Goal: Task Accomplishment & Management: Manage account settings

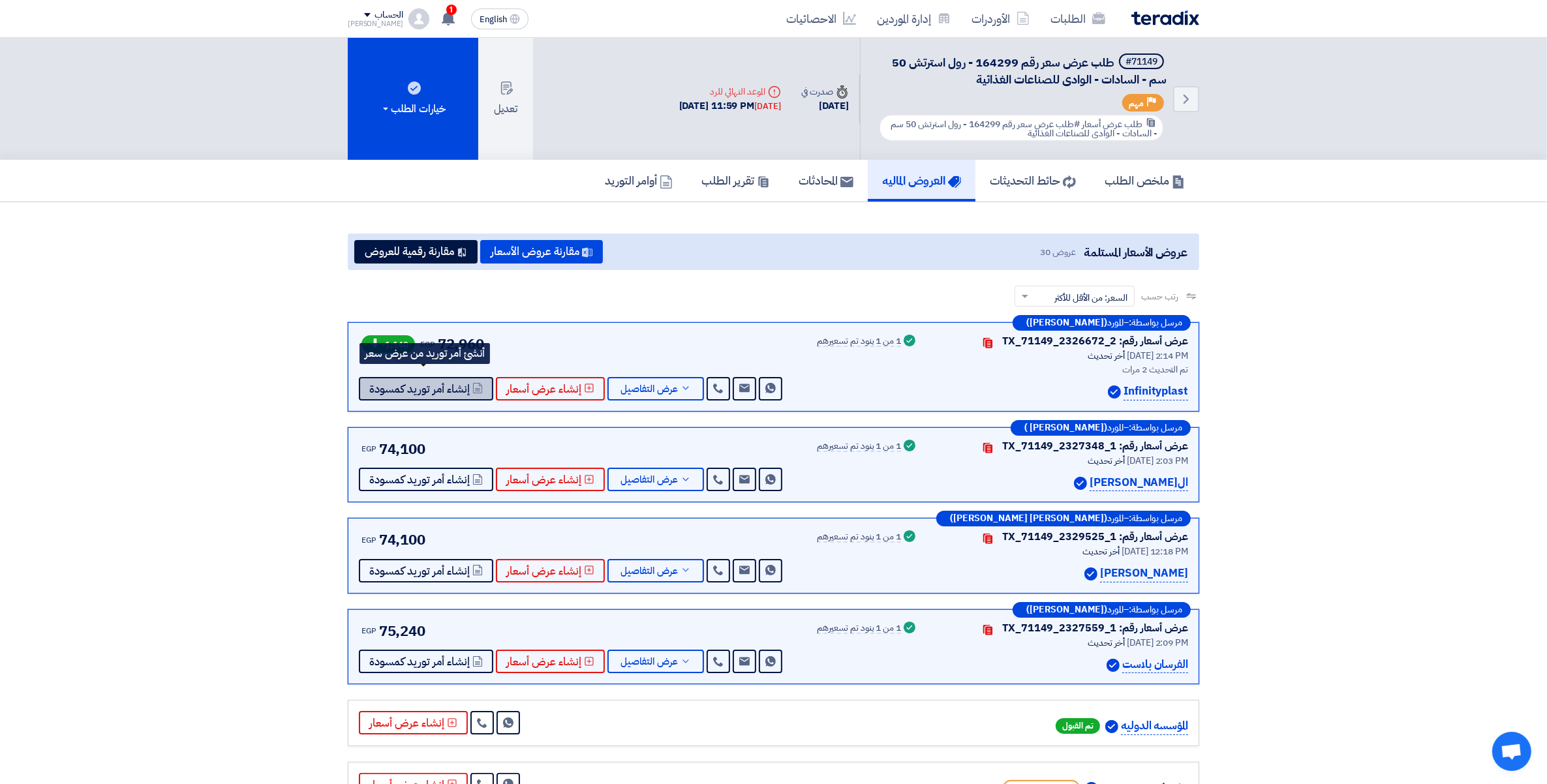
click at [455, 384] on span "إنشاء أمر توريد كمسودة" at bounding box center [419, 389] width 100 height 9
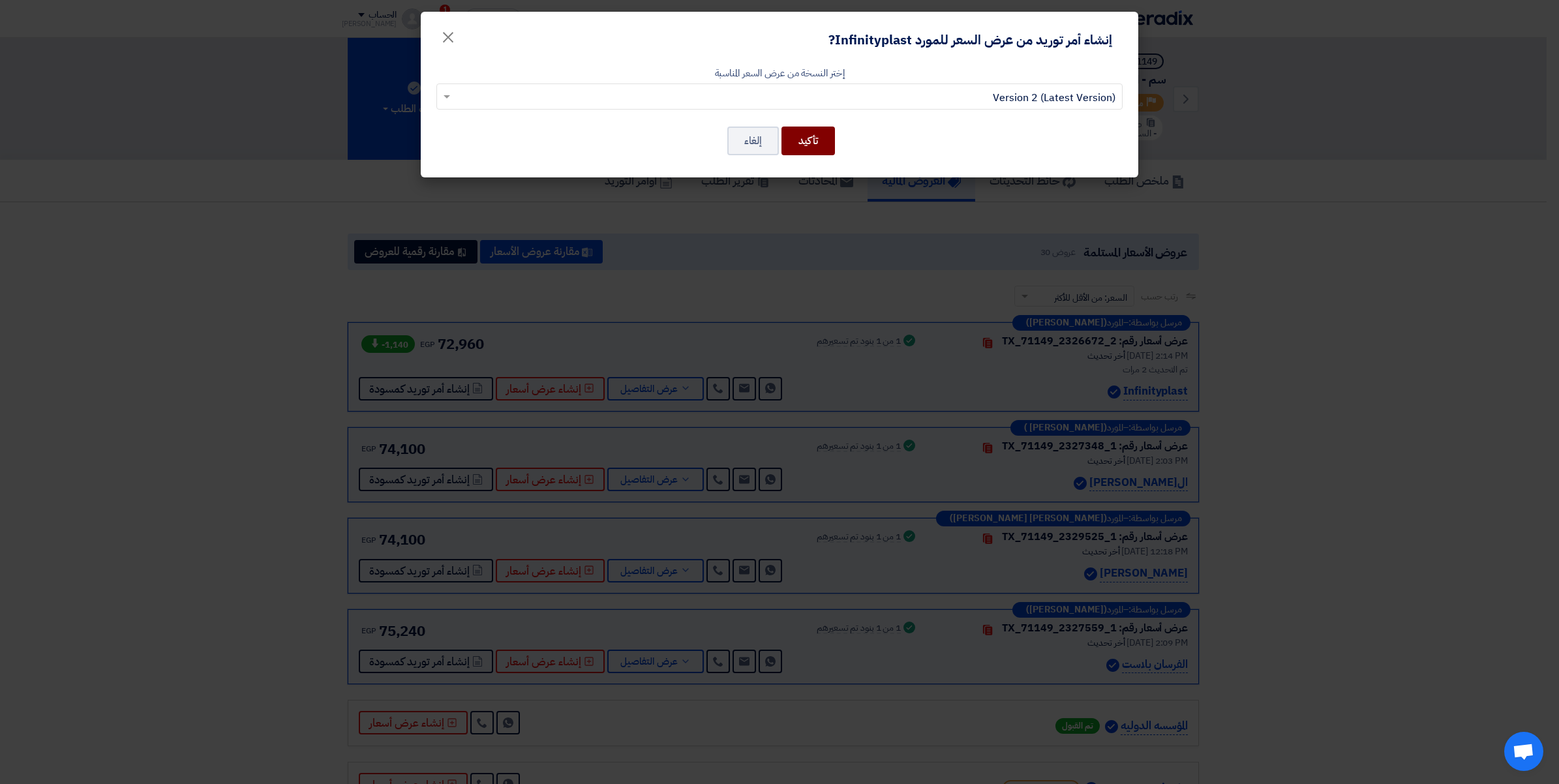
click at [809, 142] on button "تأكيد" at bounding box center [808, 141] width 53 height 29
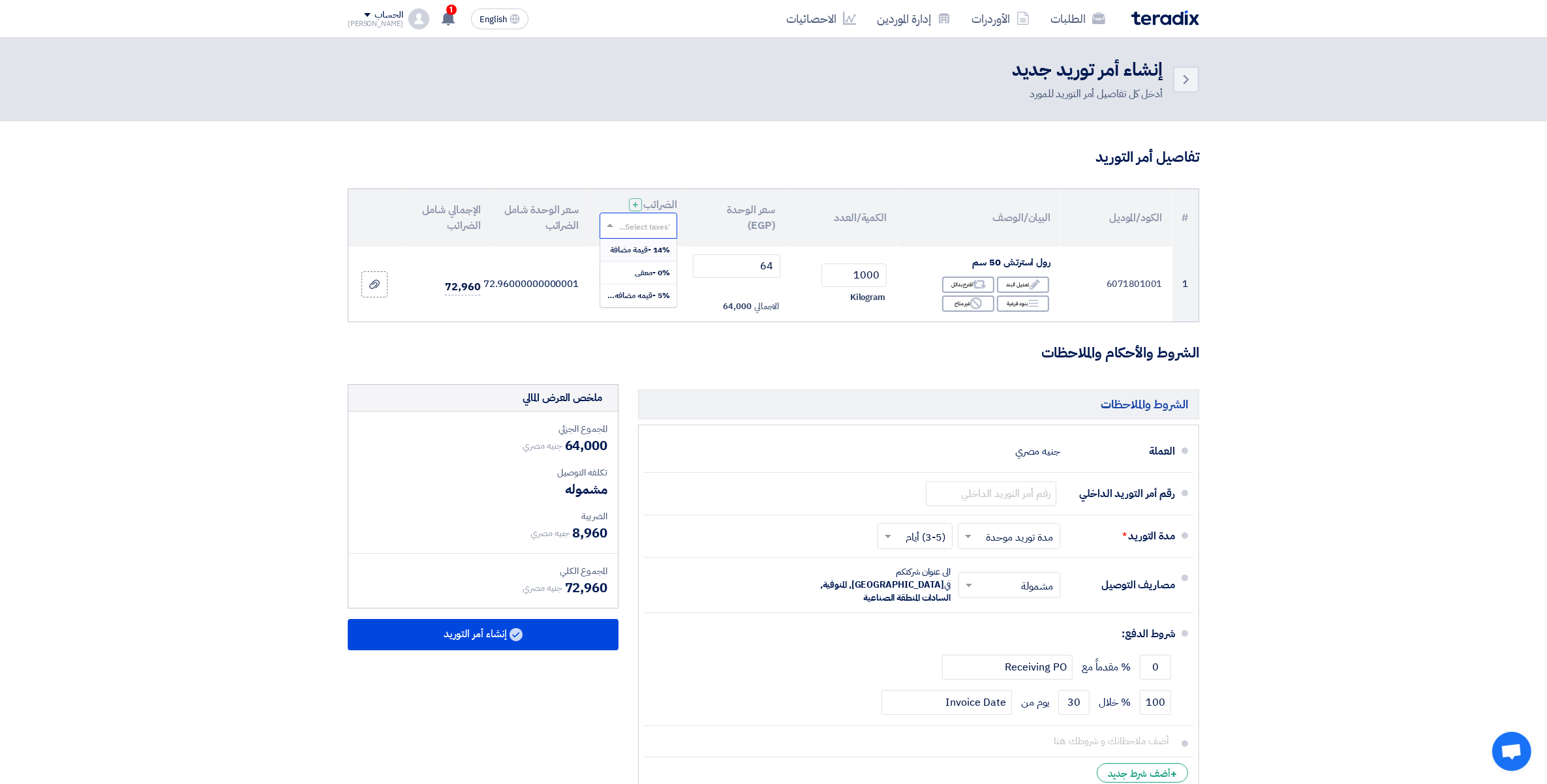
click at [627, 230] on input "text" at bounding box center [645, 226] width 52 height 22
click at [665, 248] on span "14% -قيمة مضافة" at bounding box center [640, 249] width 60 height 12
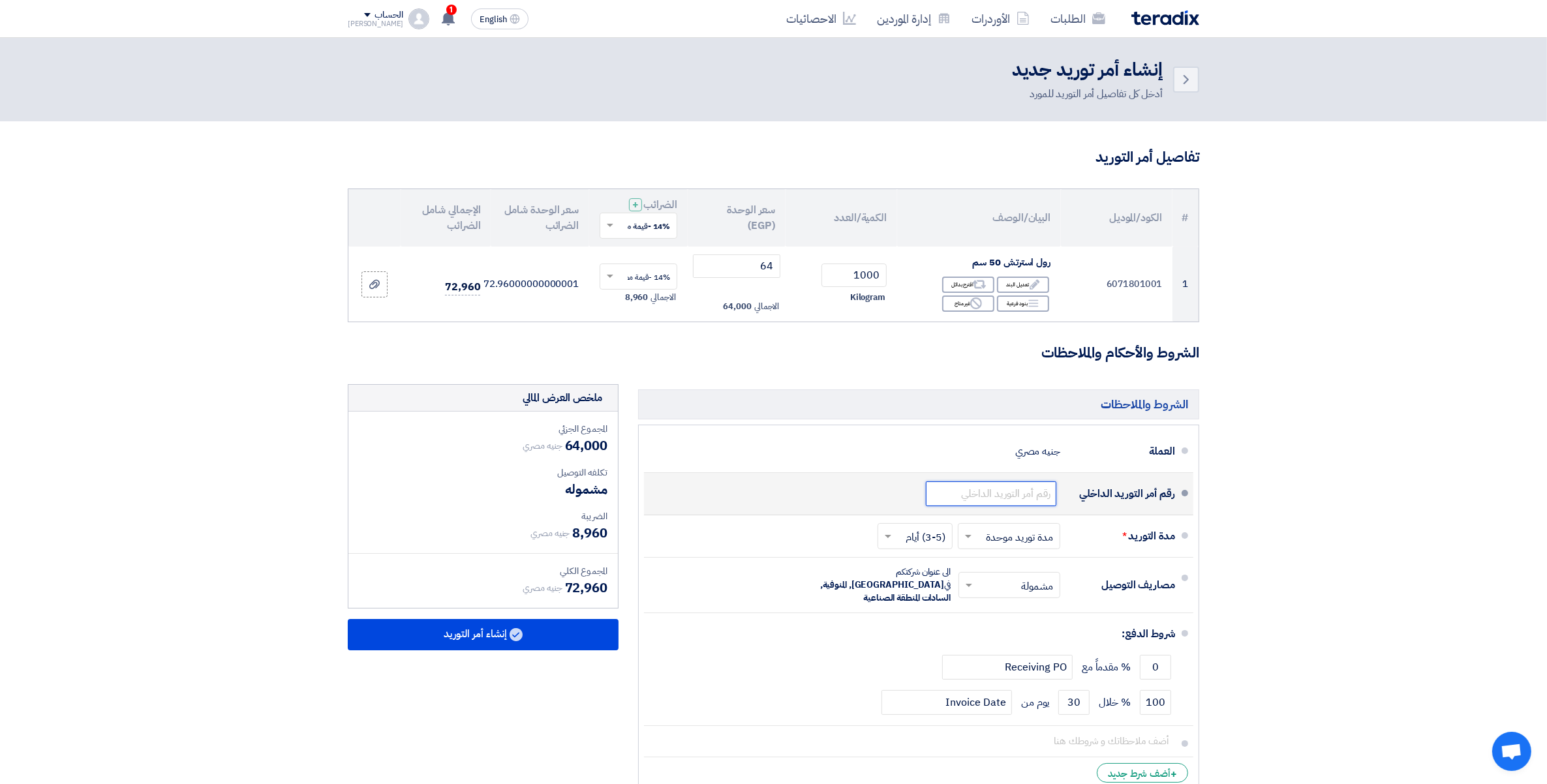
click at [1006, 491] on input "text" at bounding box center [991, 493] width 130 height 24
paste input "164299/1"
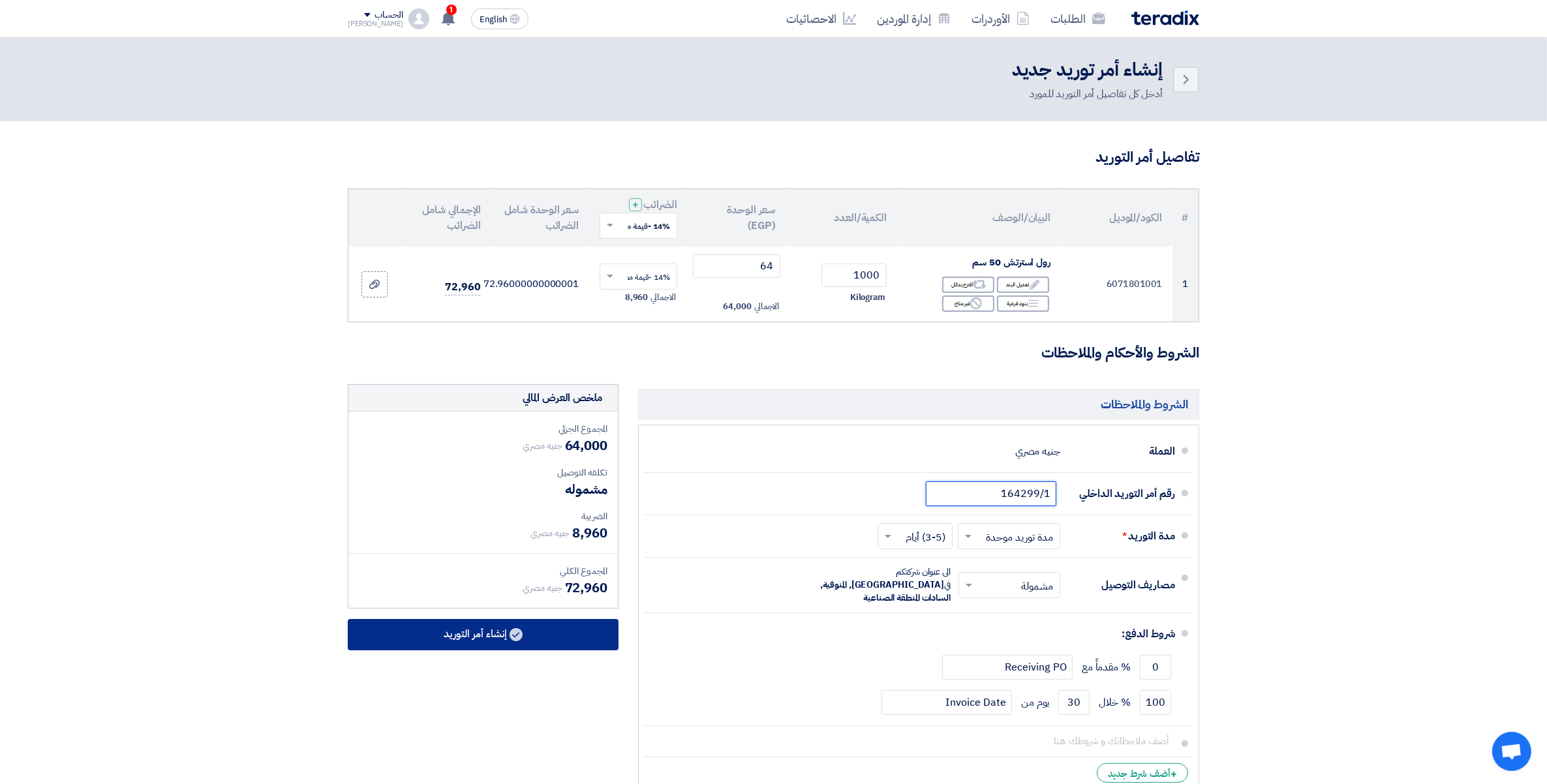
type input "164299/1"
click at [475, 639] on button "إنشاء أمر التوريد" at bounding box center [483, 634] width 271 height 31
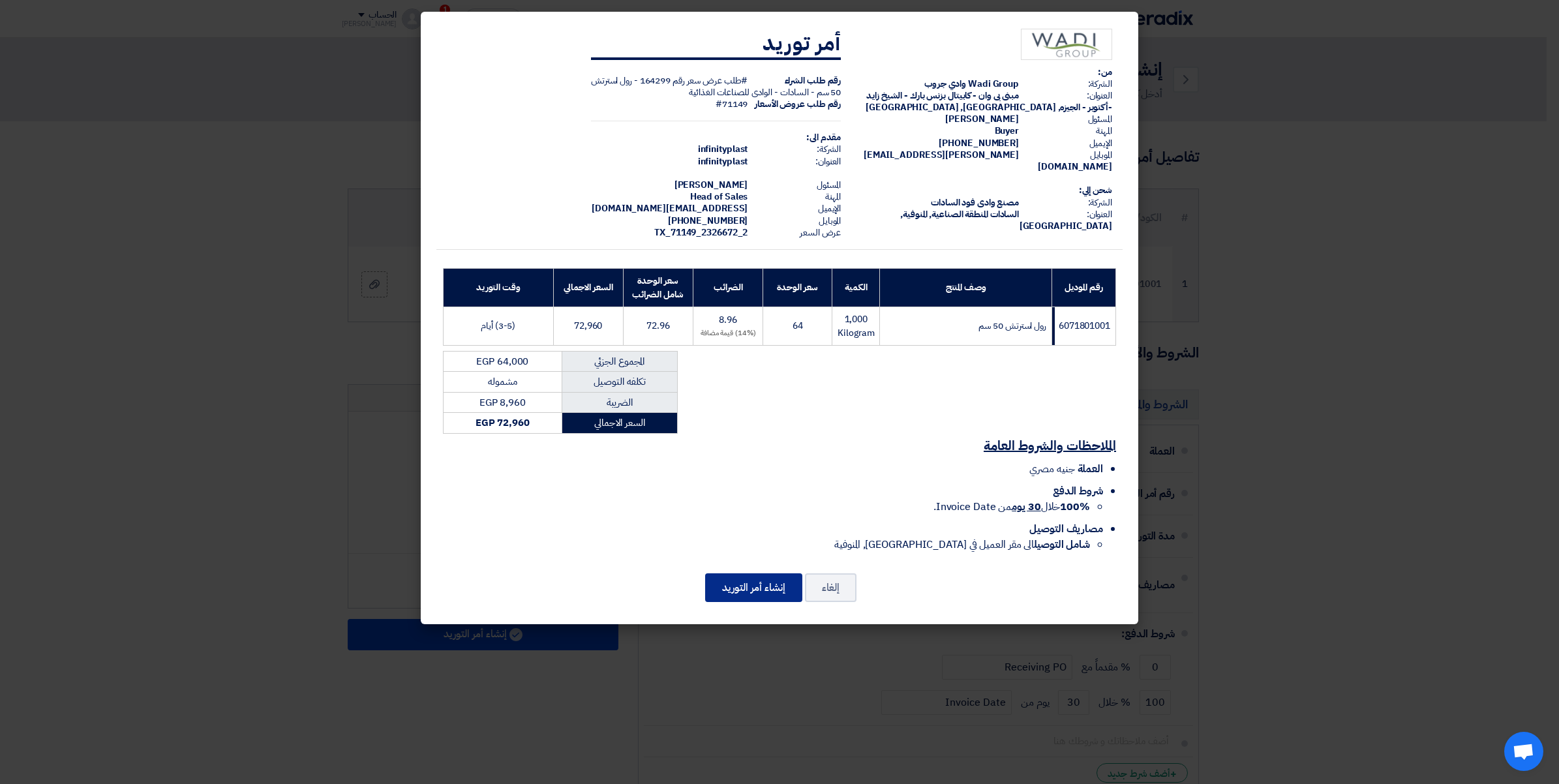
click at [755, 567] on div "من: الشركة: Wadi Group وادي جروب العنوان: مبنى بى وان - كابيتال بزنس بارك - الش…" at bounding box center [780, 318] width 718 height 612
click at [762, 585] on button "إنشاء أمر التوريد" at bounding box center [754, 587] width 98 height 29
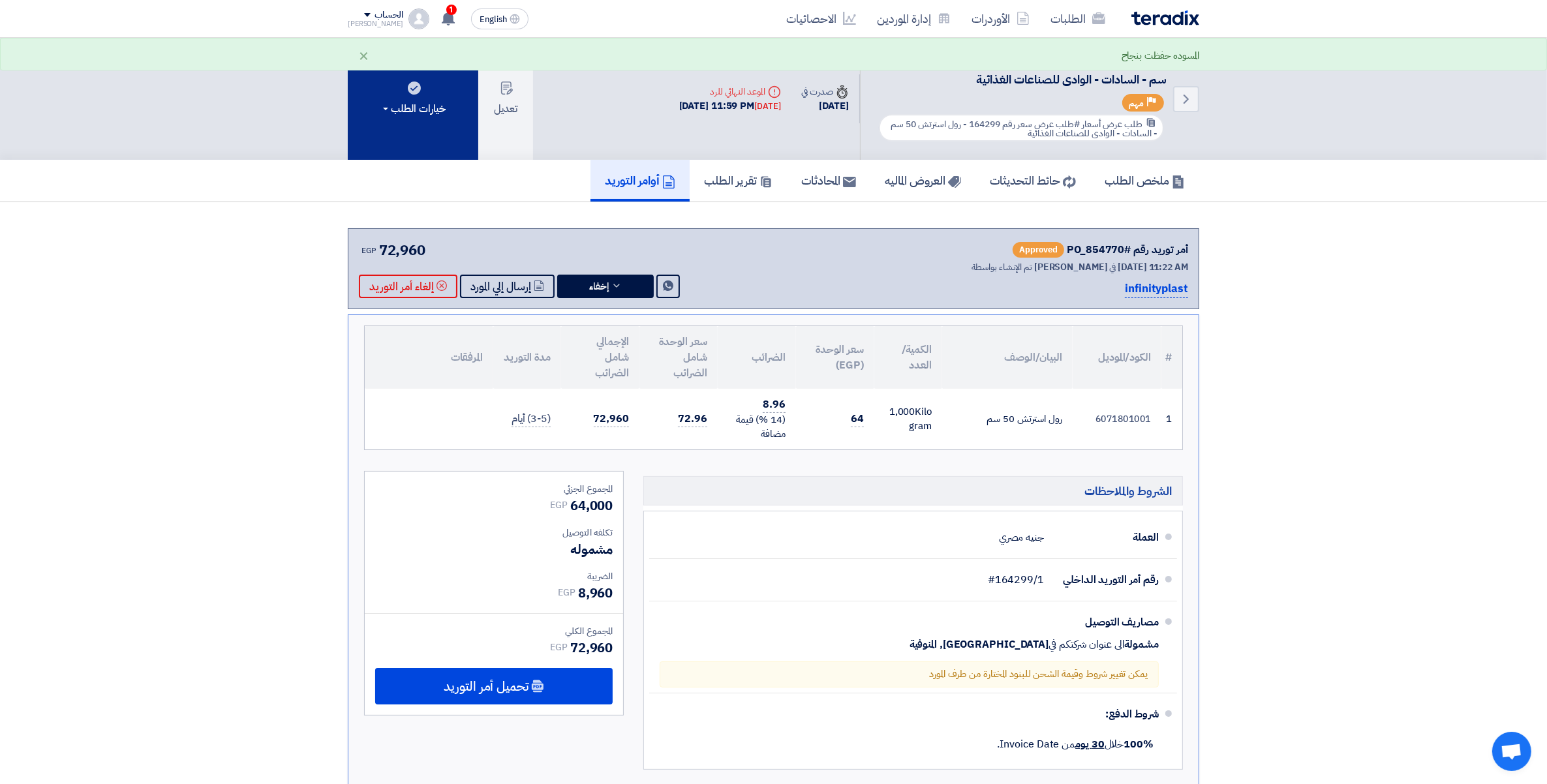
click at [423, 103] on div "خيارات الطلب" at bounding box center [413, 109] width 66 height 16
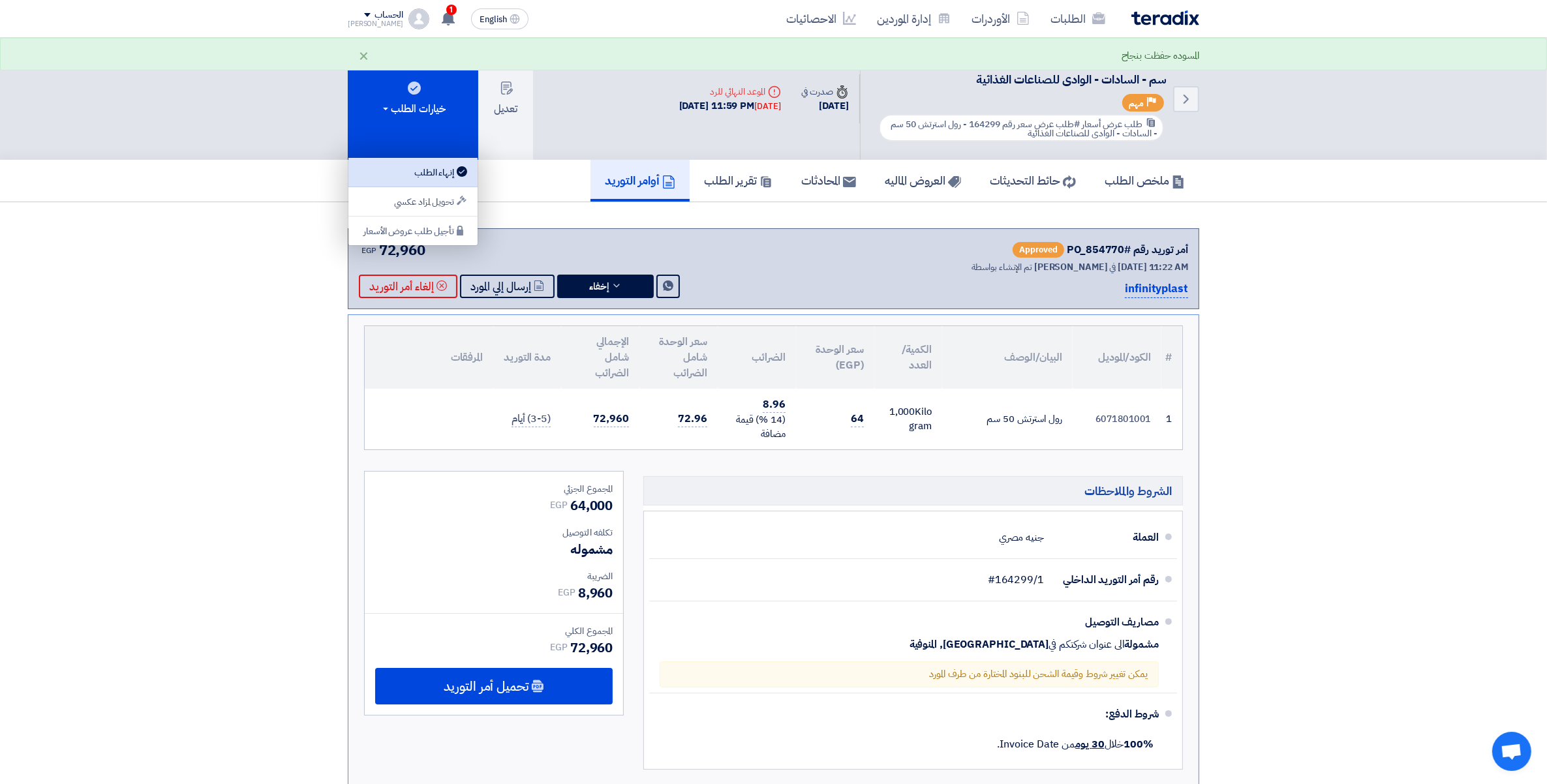
click at [460, 170] on use at bounding box center [462, 171] width 10 height 10
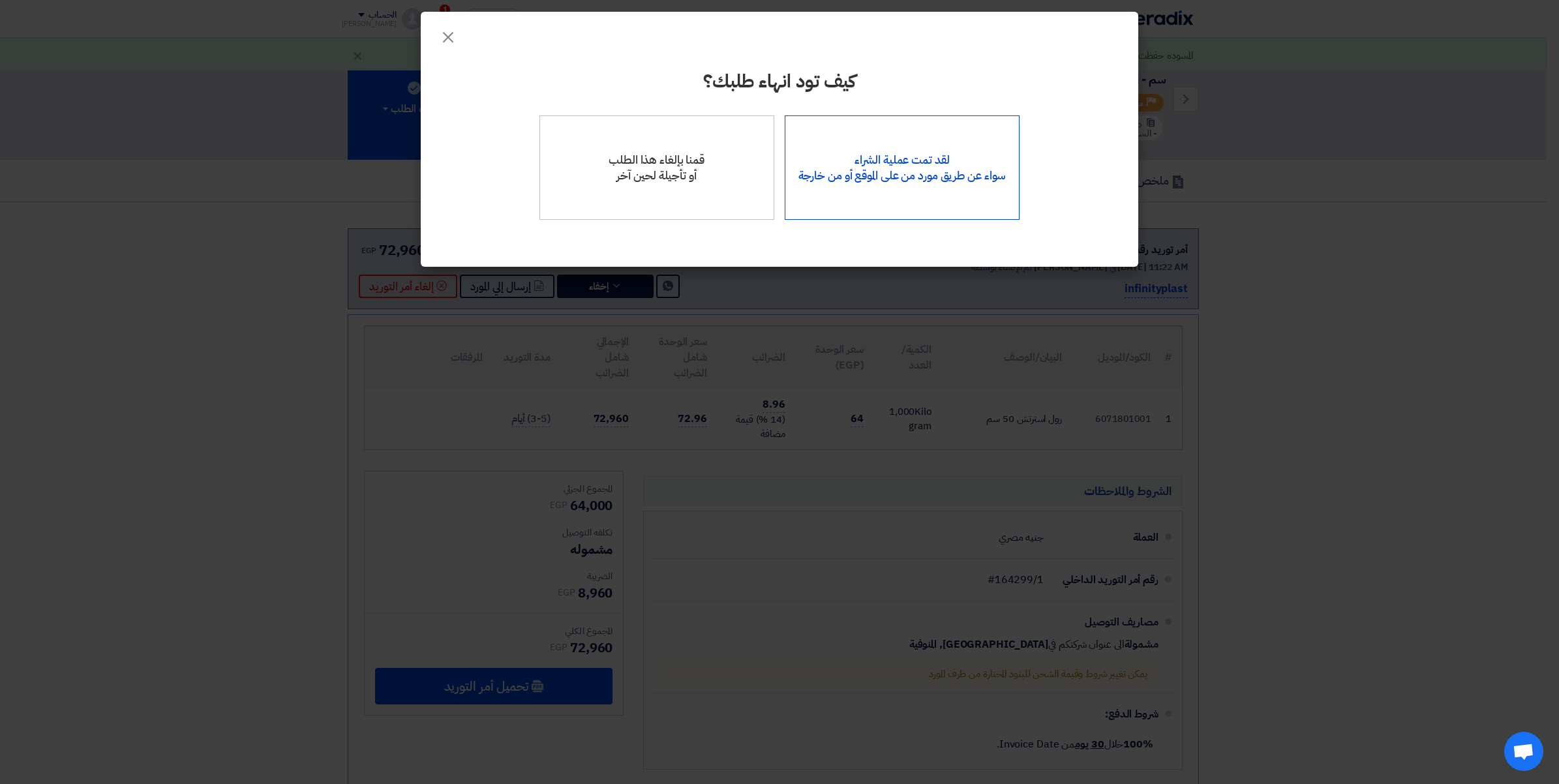
click at [943, 179] on div "لقد تمت عملية الشراء سواء عن طريق مورد من على الموقع أو من خارجة" at bounding box center [902, 167] width 235 height 104
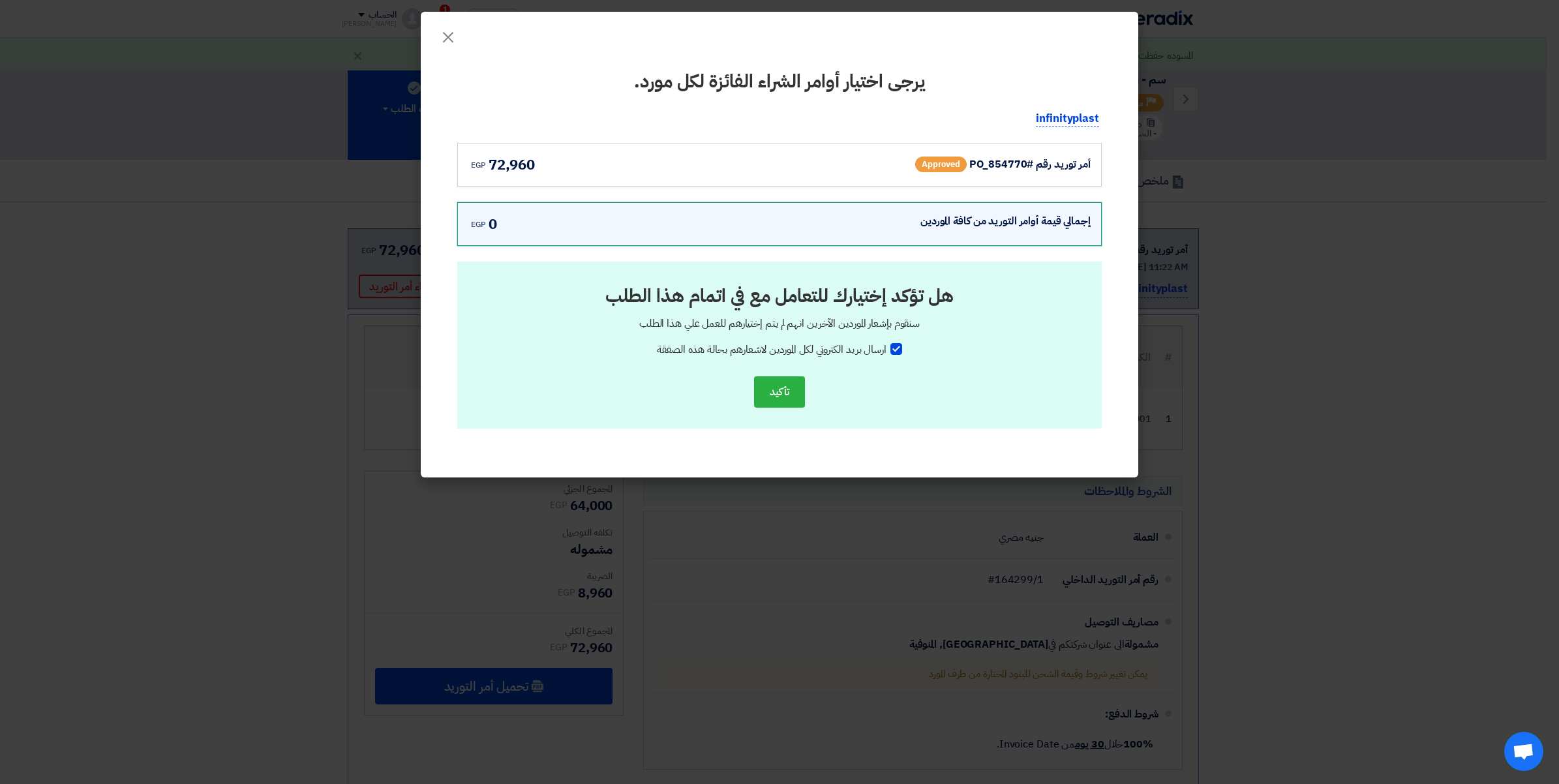
click at [1020, 170] on div "أمر توريد رقم #PO_854770" at bounding box center [1029, 164] width 121 height 16
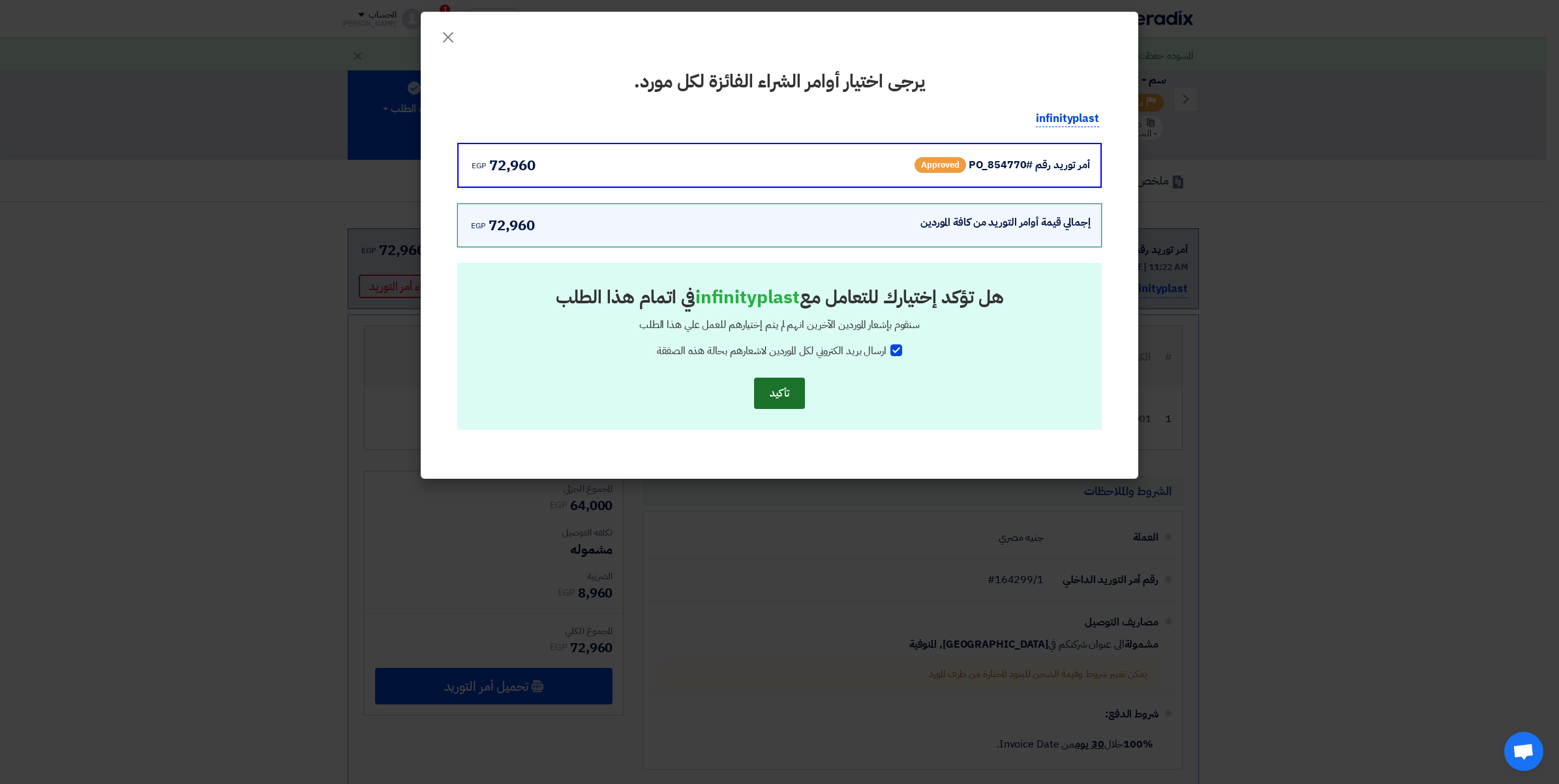
click at [775, 397] on button "تأكيد" at bounding box center [780, 393] width 51 height 31
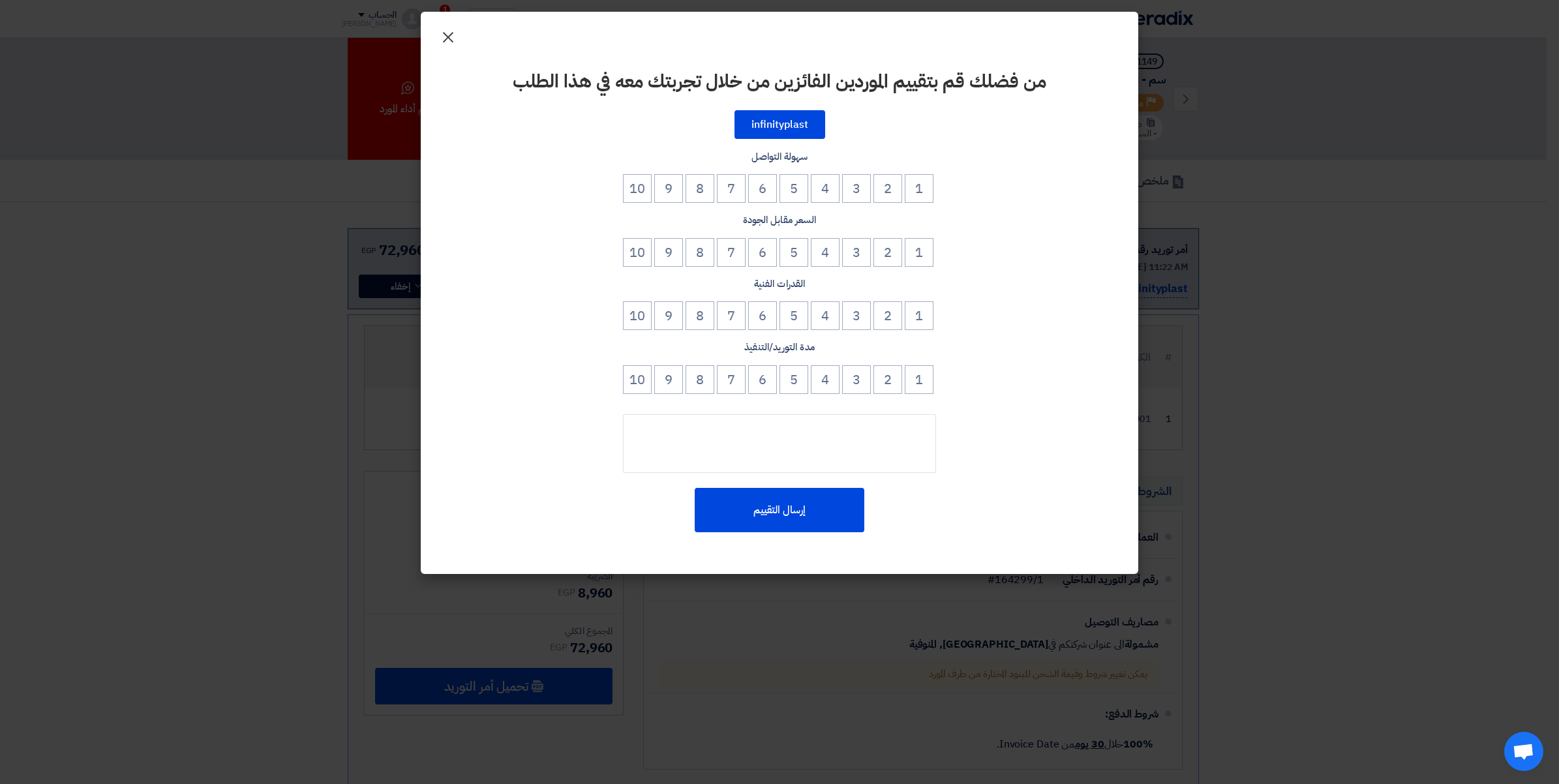
click at [444, 36] on span "×" at bounding box center [447, 37] width 16 height 39
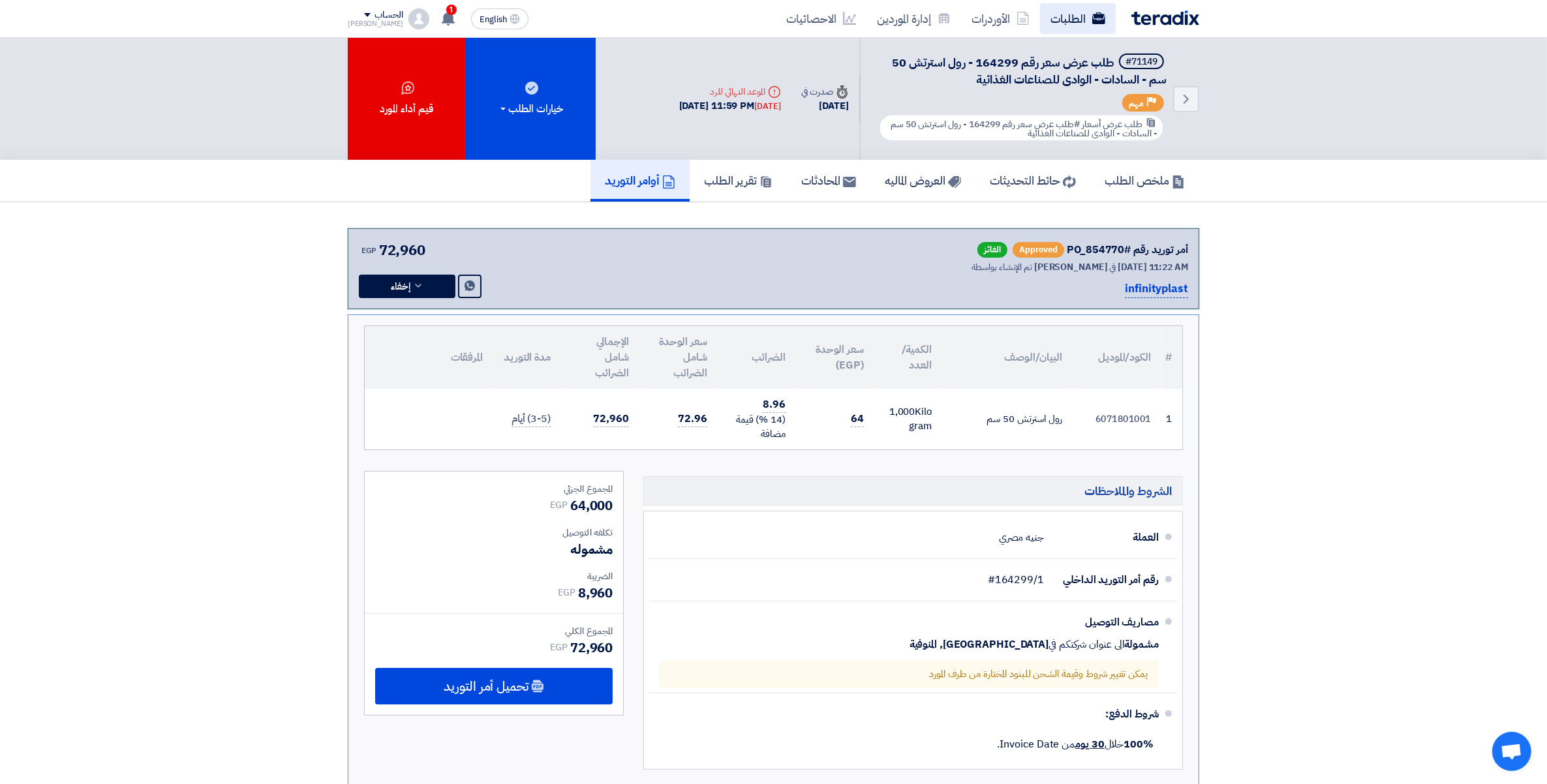
click at [1068, 18] on link "الطلبات" at bounding box center [1077, 18] width 76 height 31
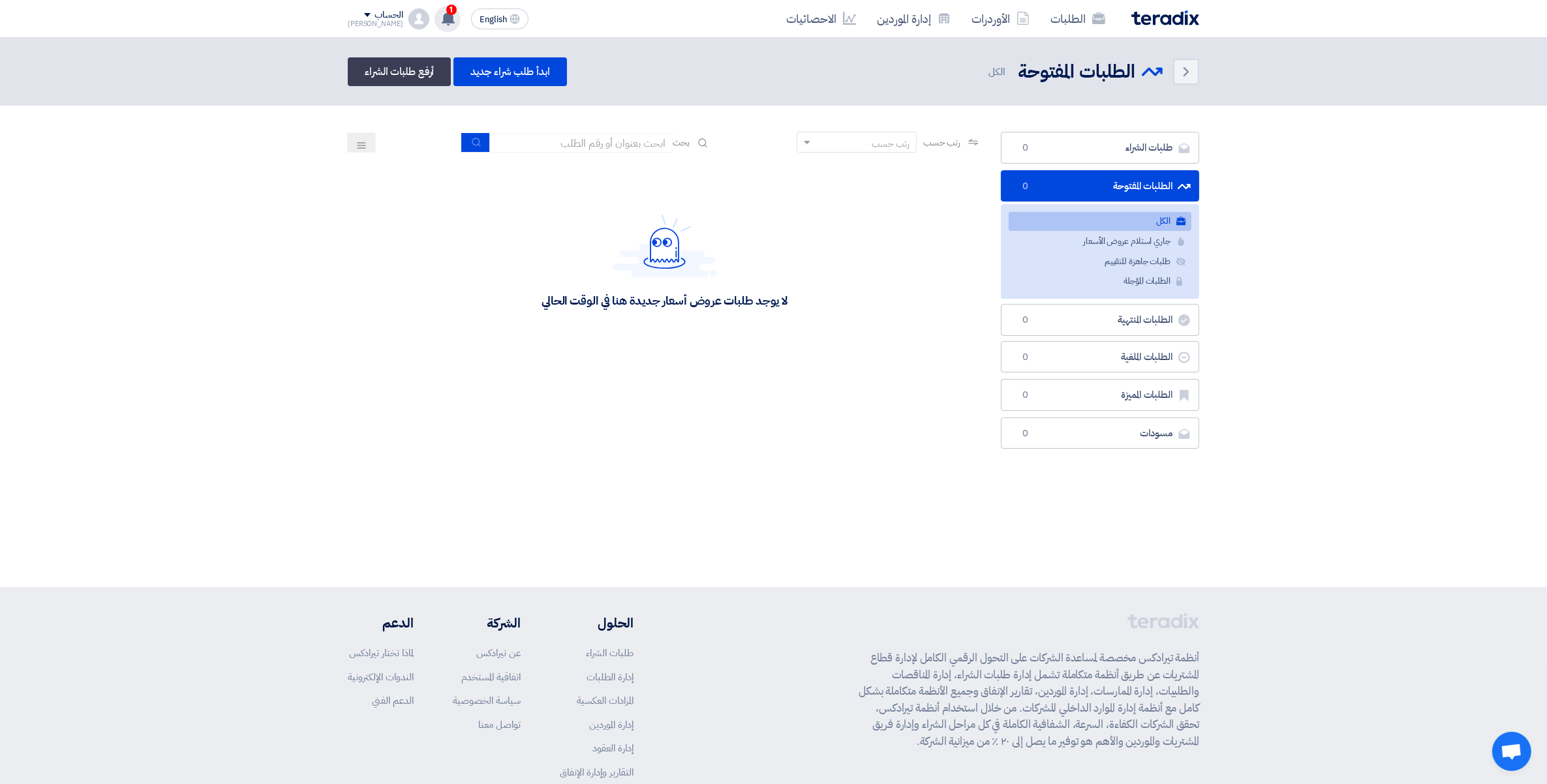
click at [434, 8] on div "1 لقد استلمت عرض سعر بقيمه "259920" لطلبك الخاص بشراء."طلب عرض سعر استيكر رول ر…" at bounding box center [447, 19] width 26 height 26
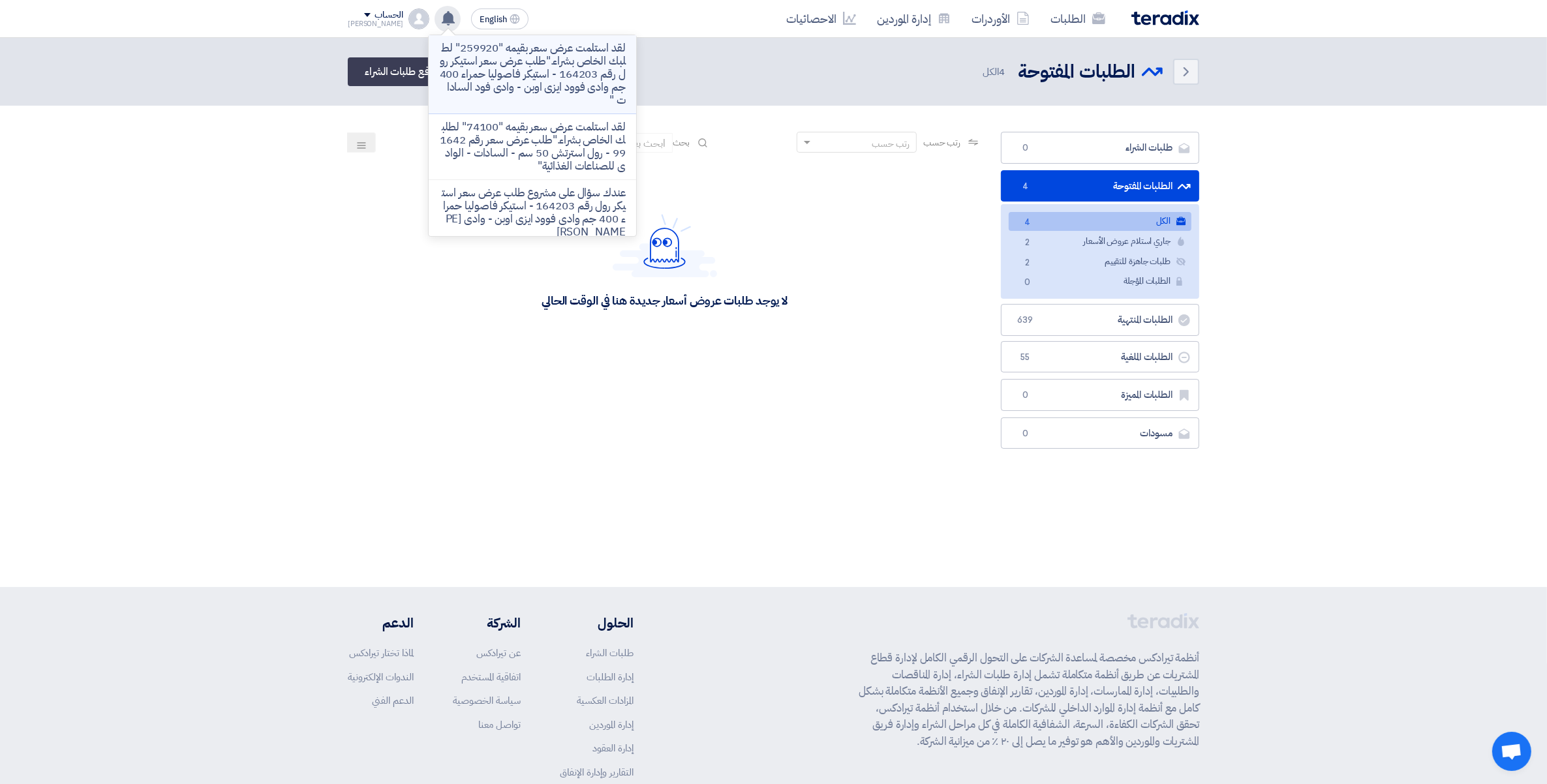
click at [569, 83] on p "لقد استلمت عرض سعر بقيمه "259920" لطلبك الخاص بشراء."طلب عرض سعر استيكر رول رقم…" at bounding box center [532, 75] width 187 height 66
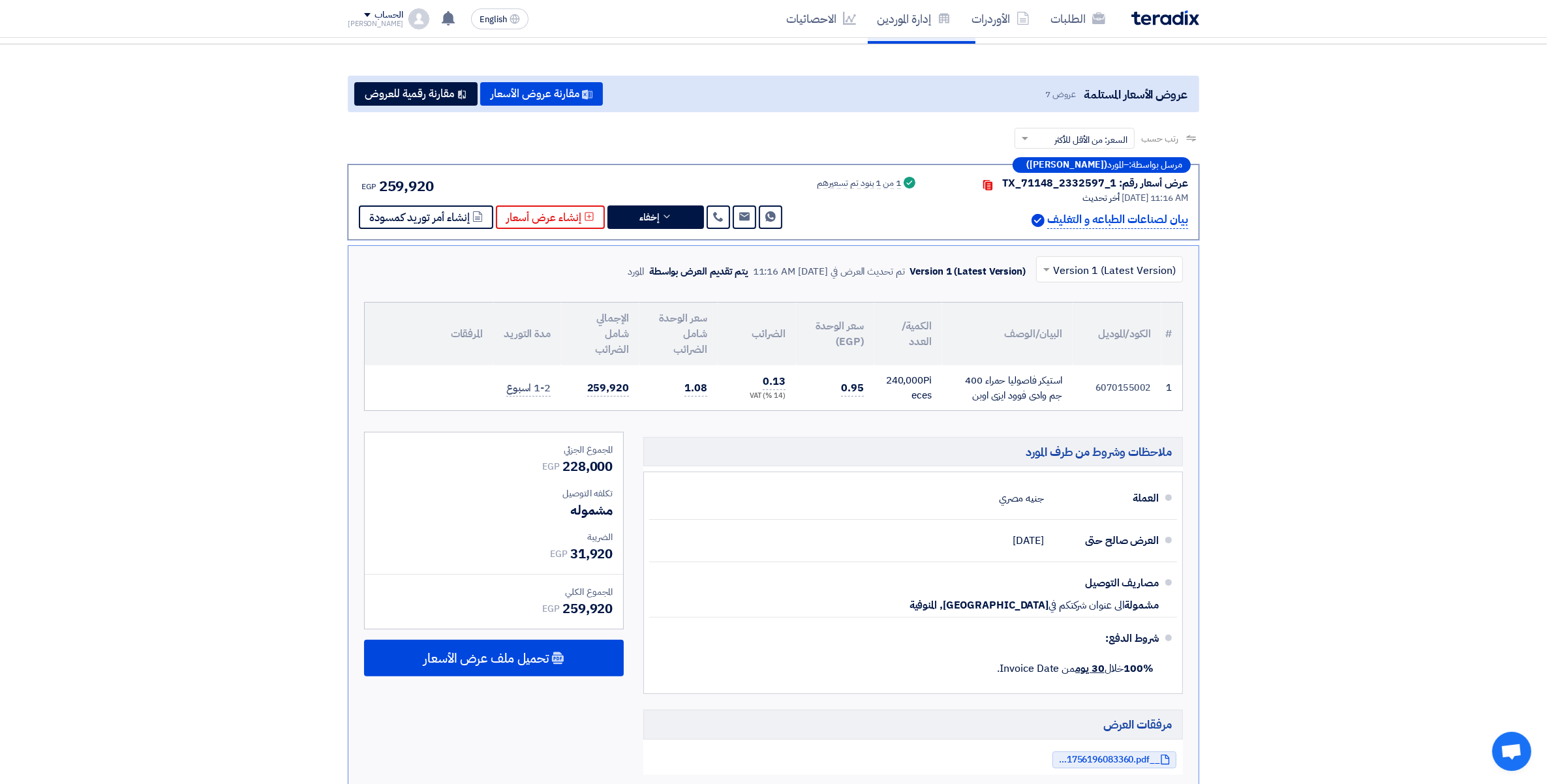
scroll to position [174, 0]
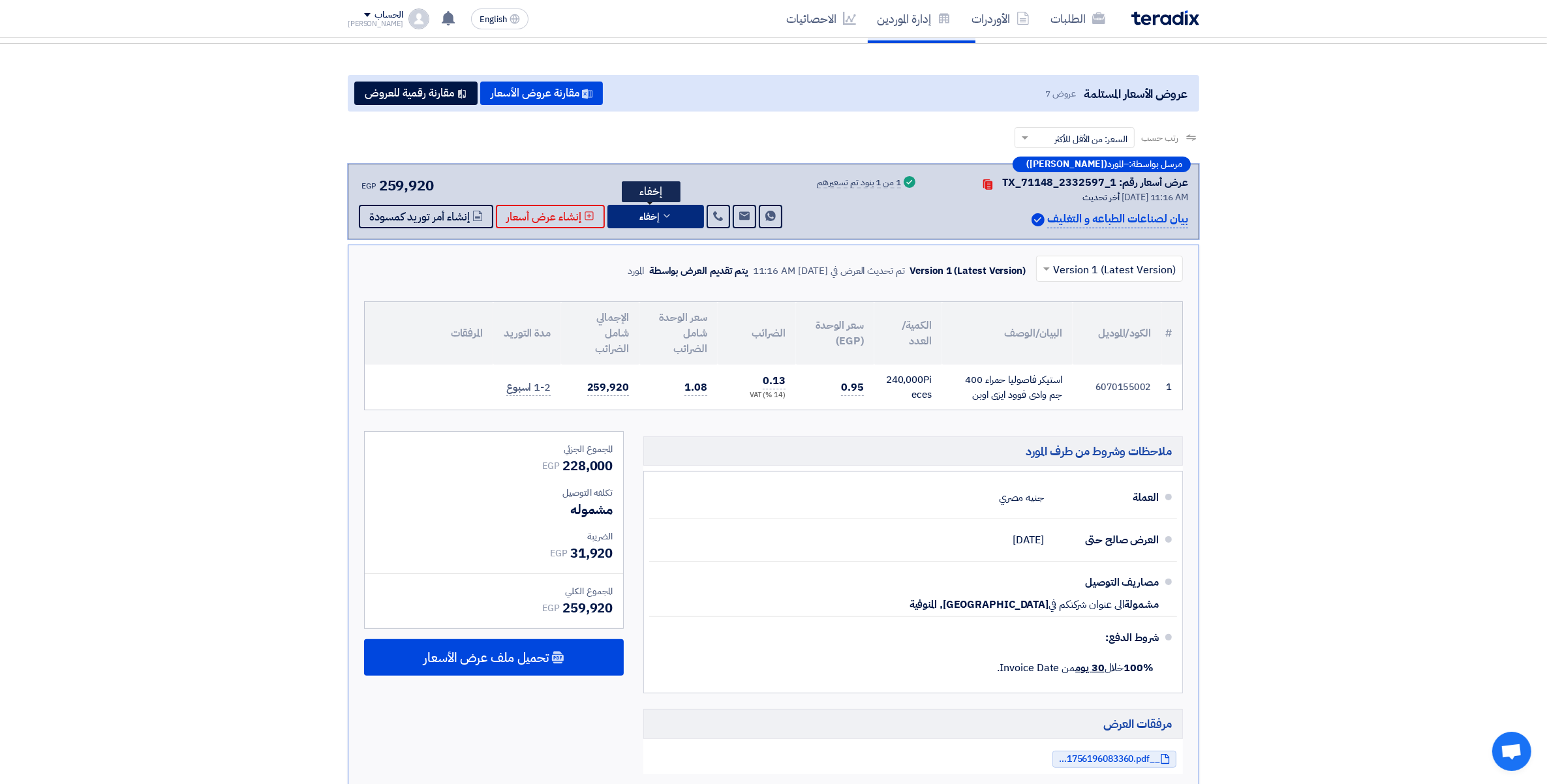
click at [662, 216] on icon at bounding box center [666, 216] width 10 height 10
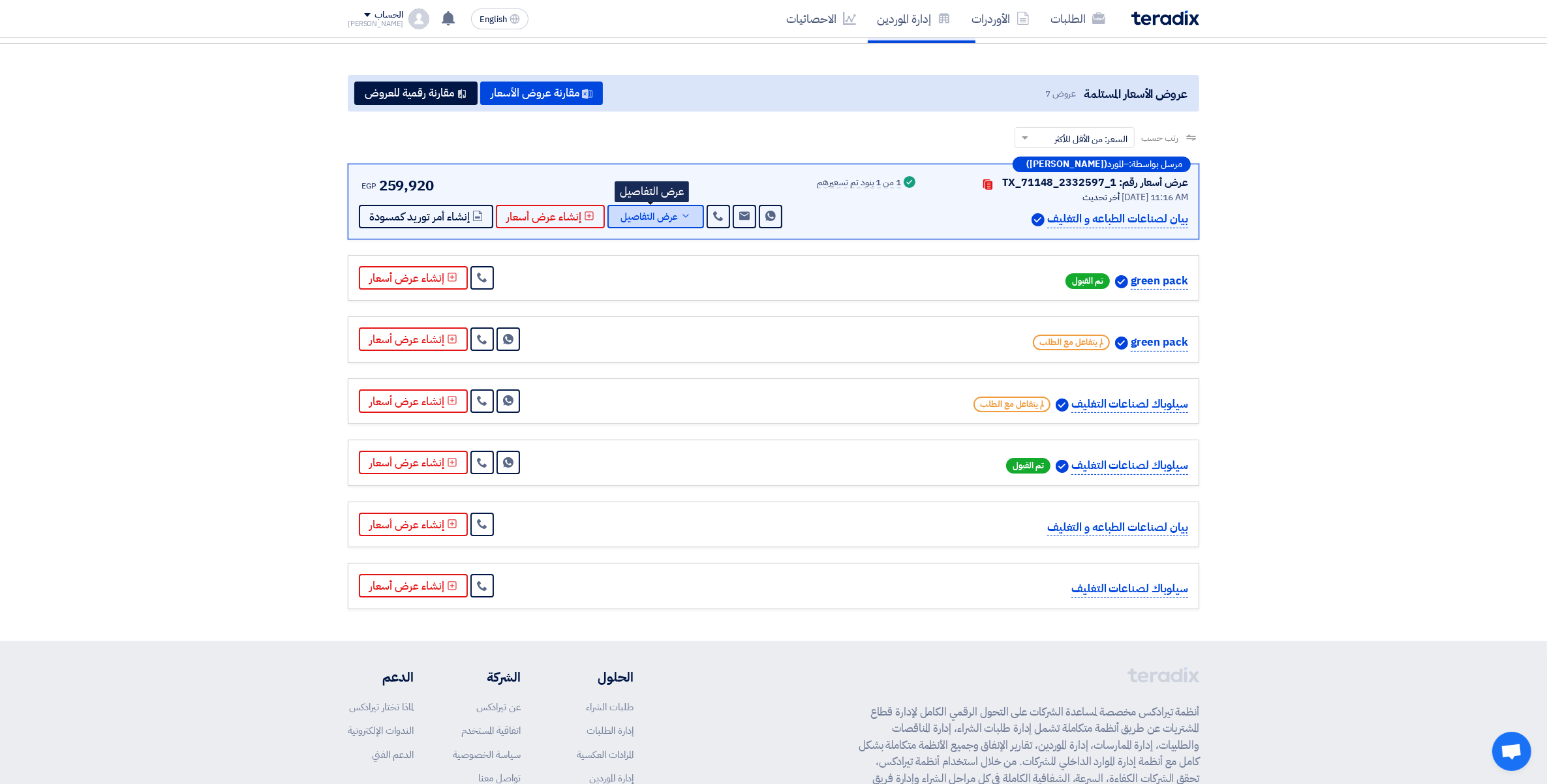
click at [670, 218] on span "عرض التفاصيل" at bounding box center [648, 217] width 57 height 9
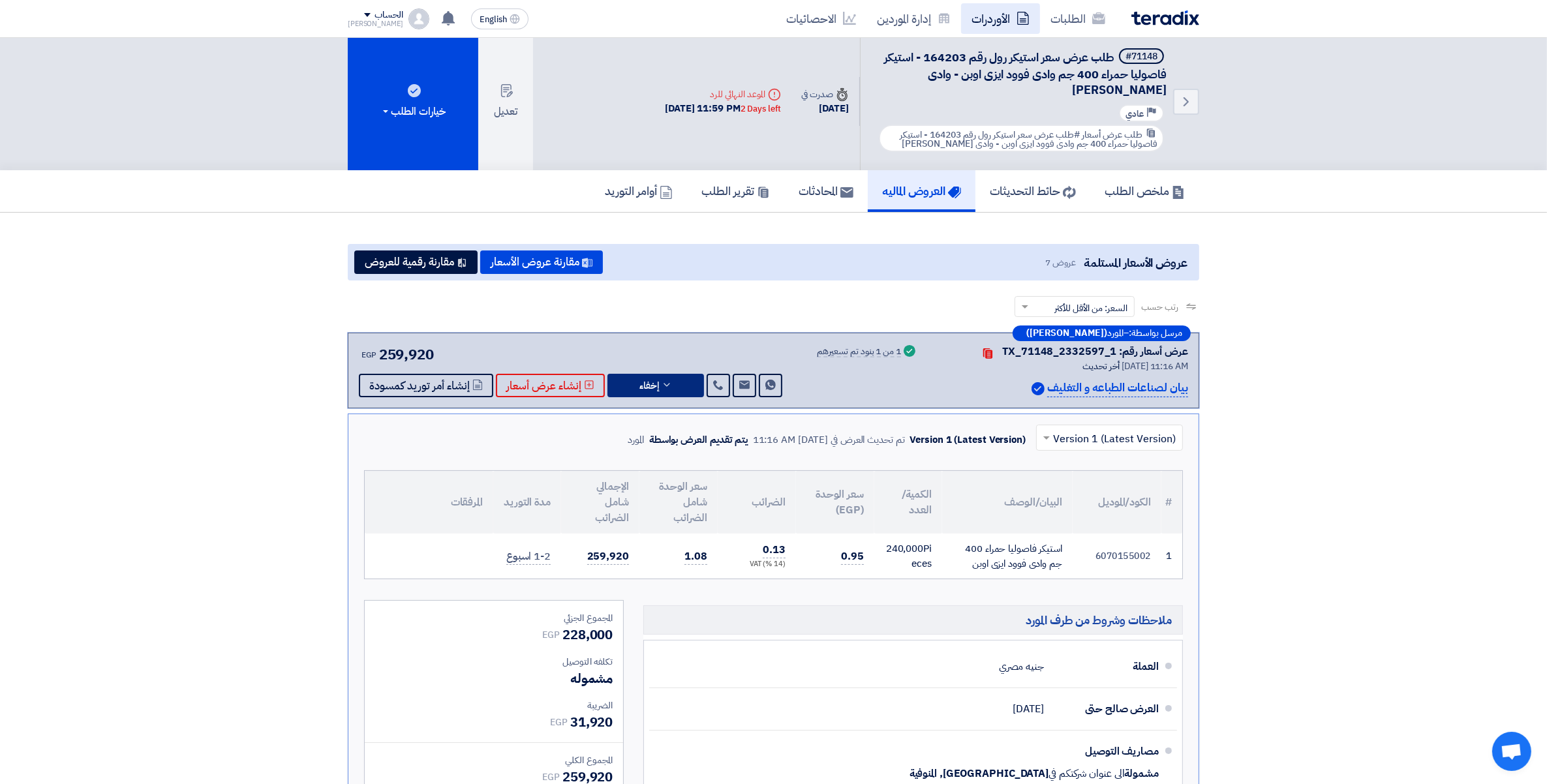
scroll to position [0, 0]
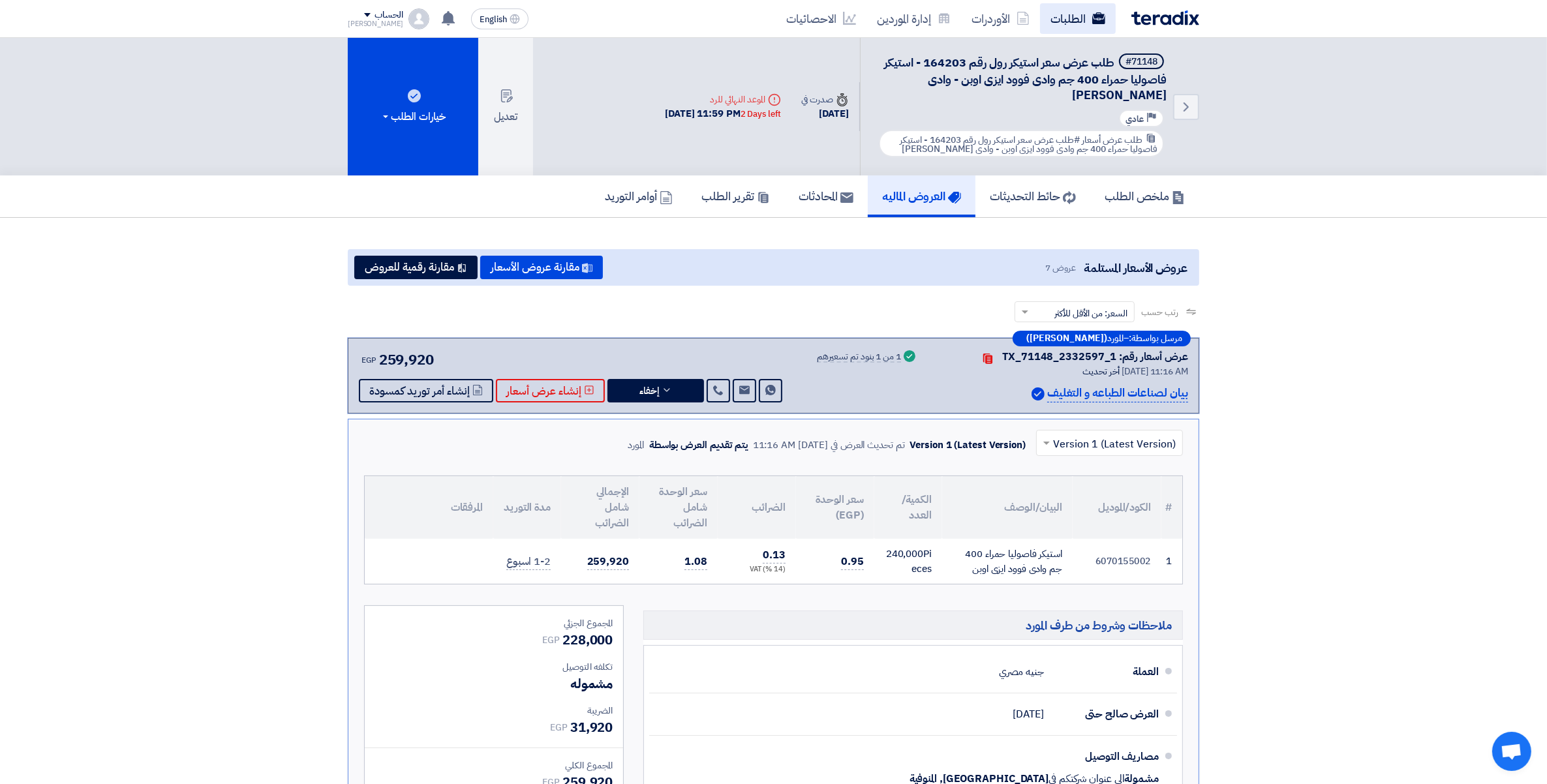
click at [1075, 18] on link "الطلبات" at bounding box center [1077, 18] width 76 height 31
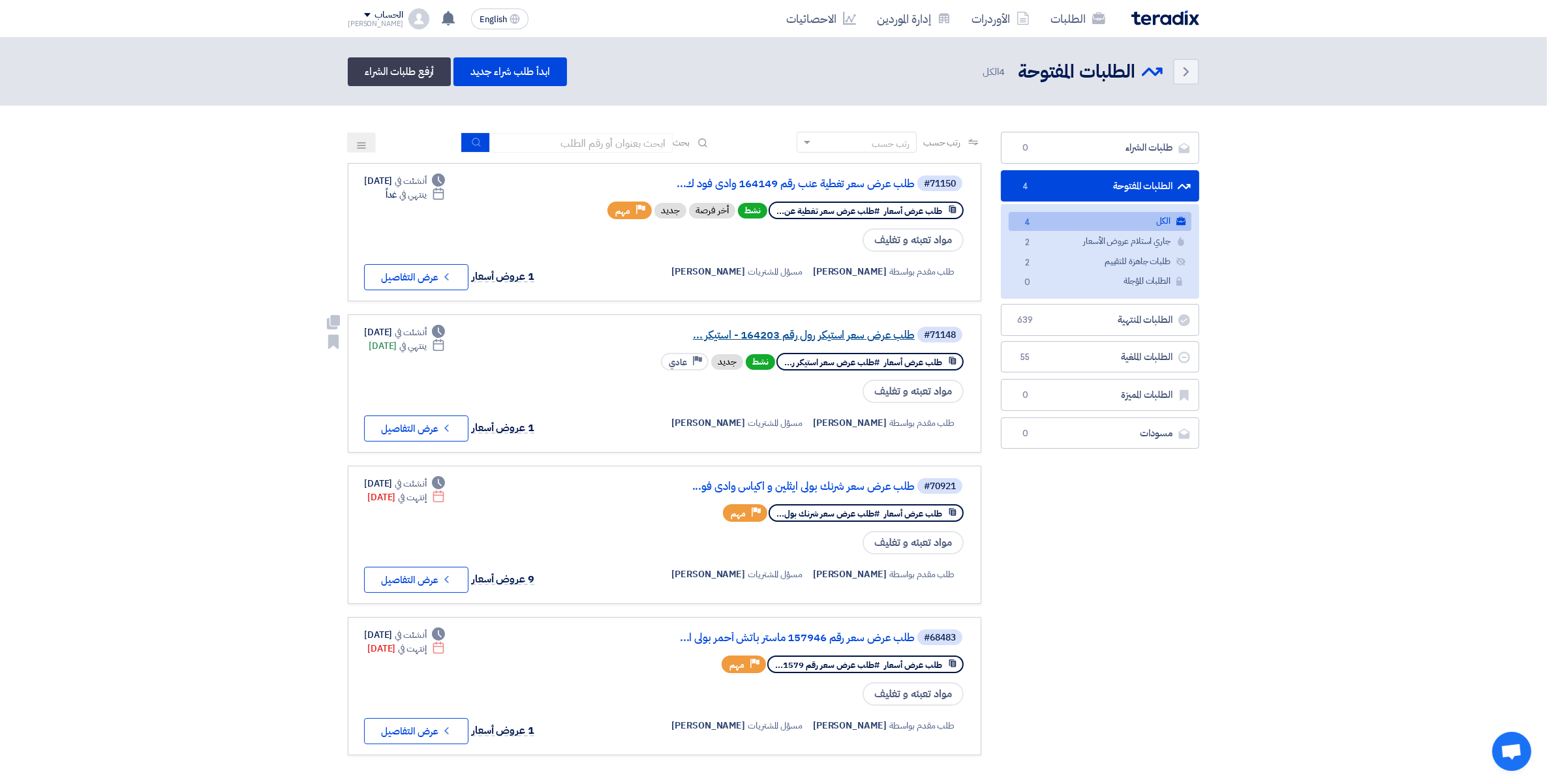
click at [812, 335] on link "طلب عرض سعر استيكر رول رقم 164203 - استيكر ..." at bounding box center [784, 335] width 261 height 12
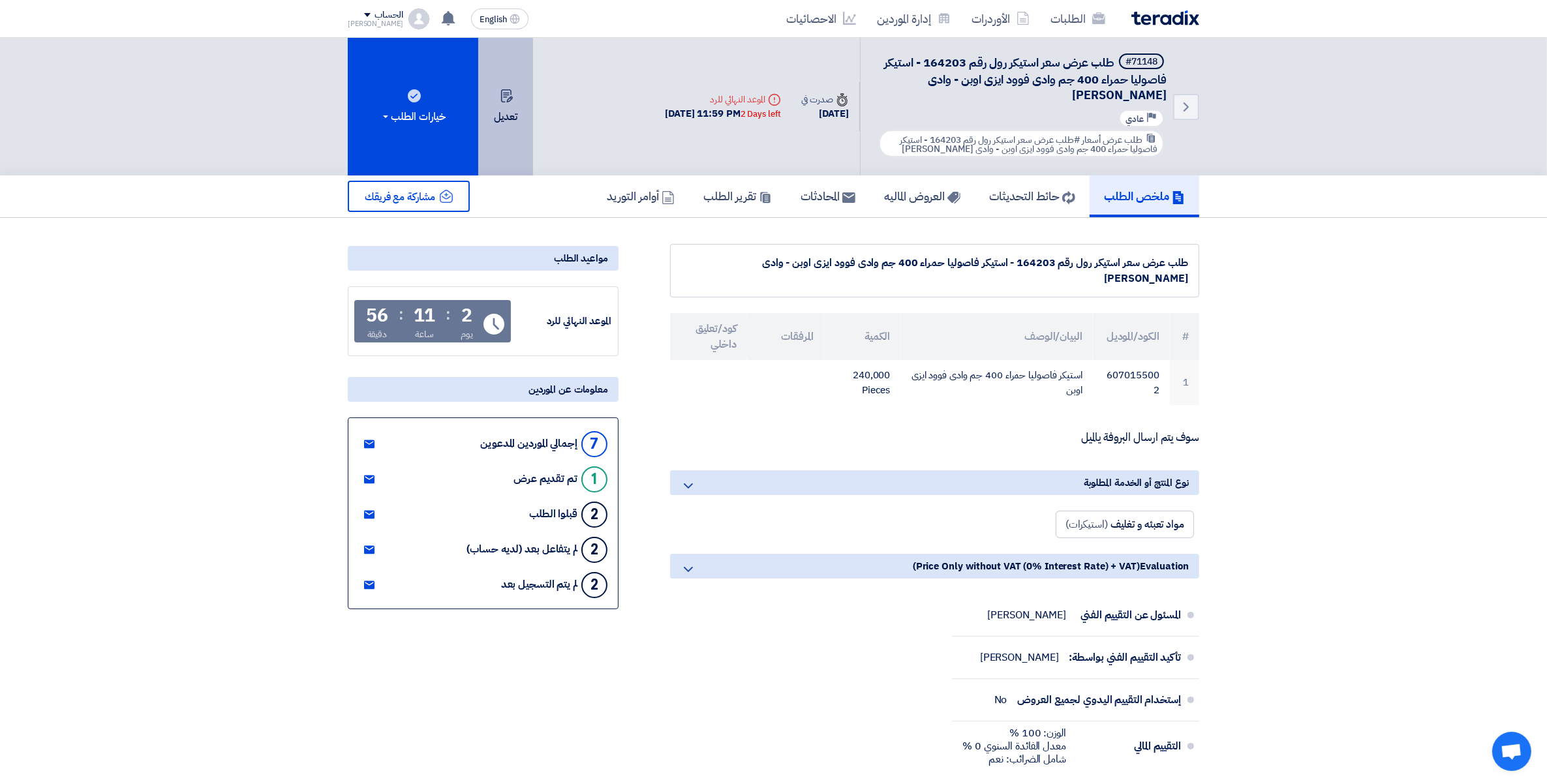
click at [528, 111] on button "تعديل" at bounding box center [506, 106] width 54 height 138
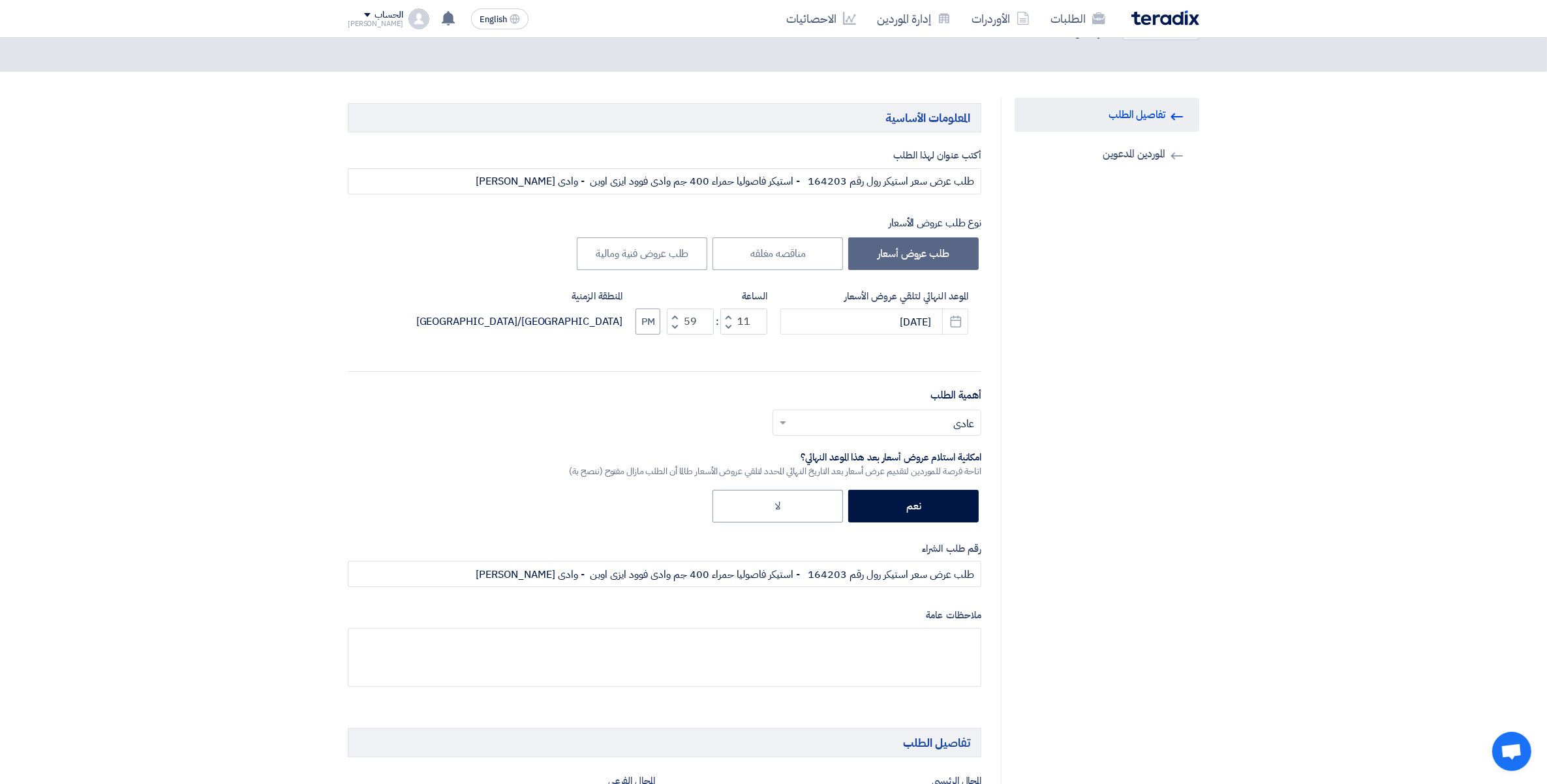
scroll to position [163, 0]
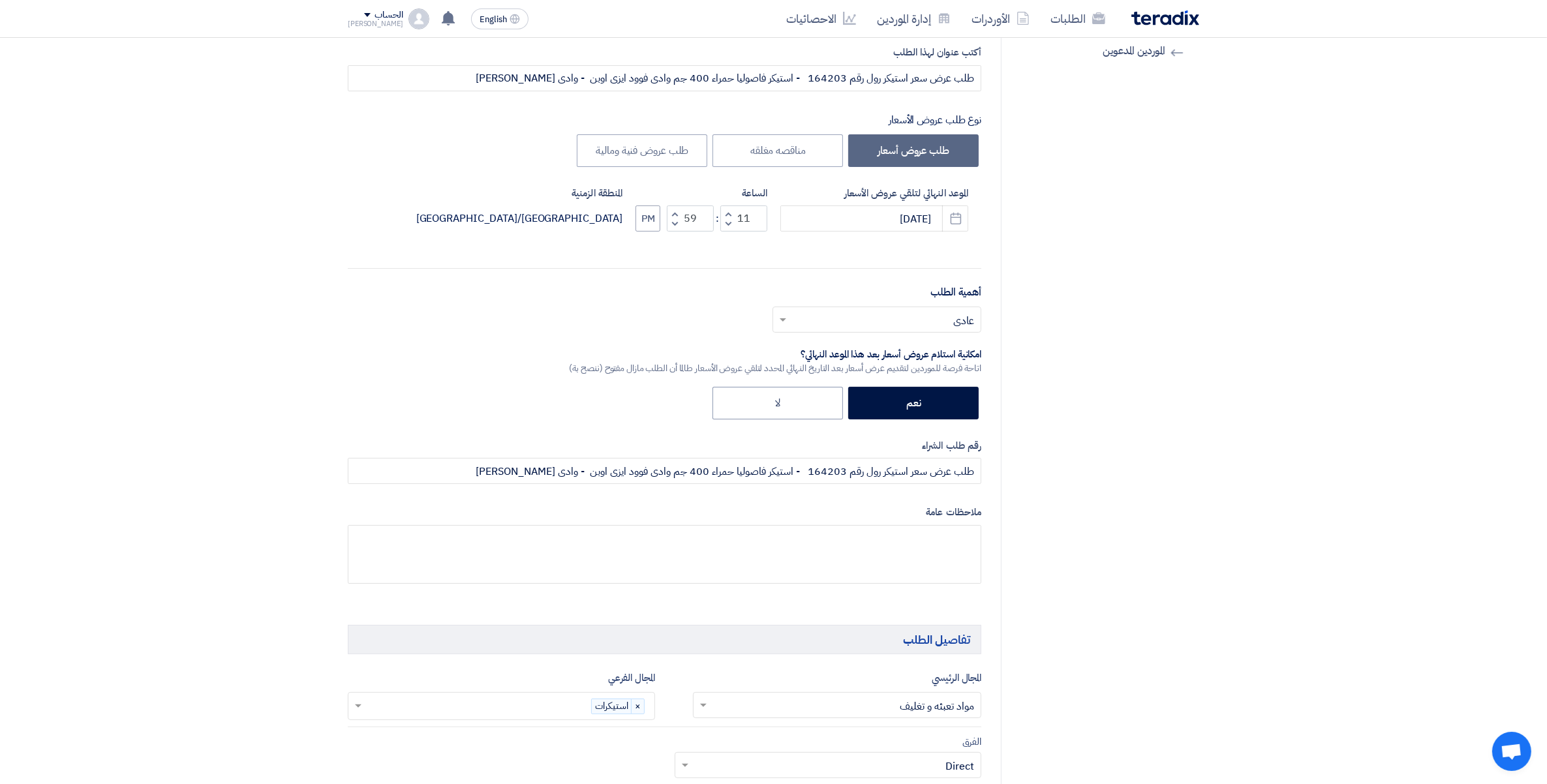
click at [945, 320] on input "text" at bounding box center [884, 321] width 183 height 22
click at [953, 378] on div "مهم" at bounding box center [876, 372] width 207 height 27
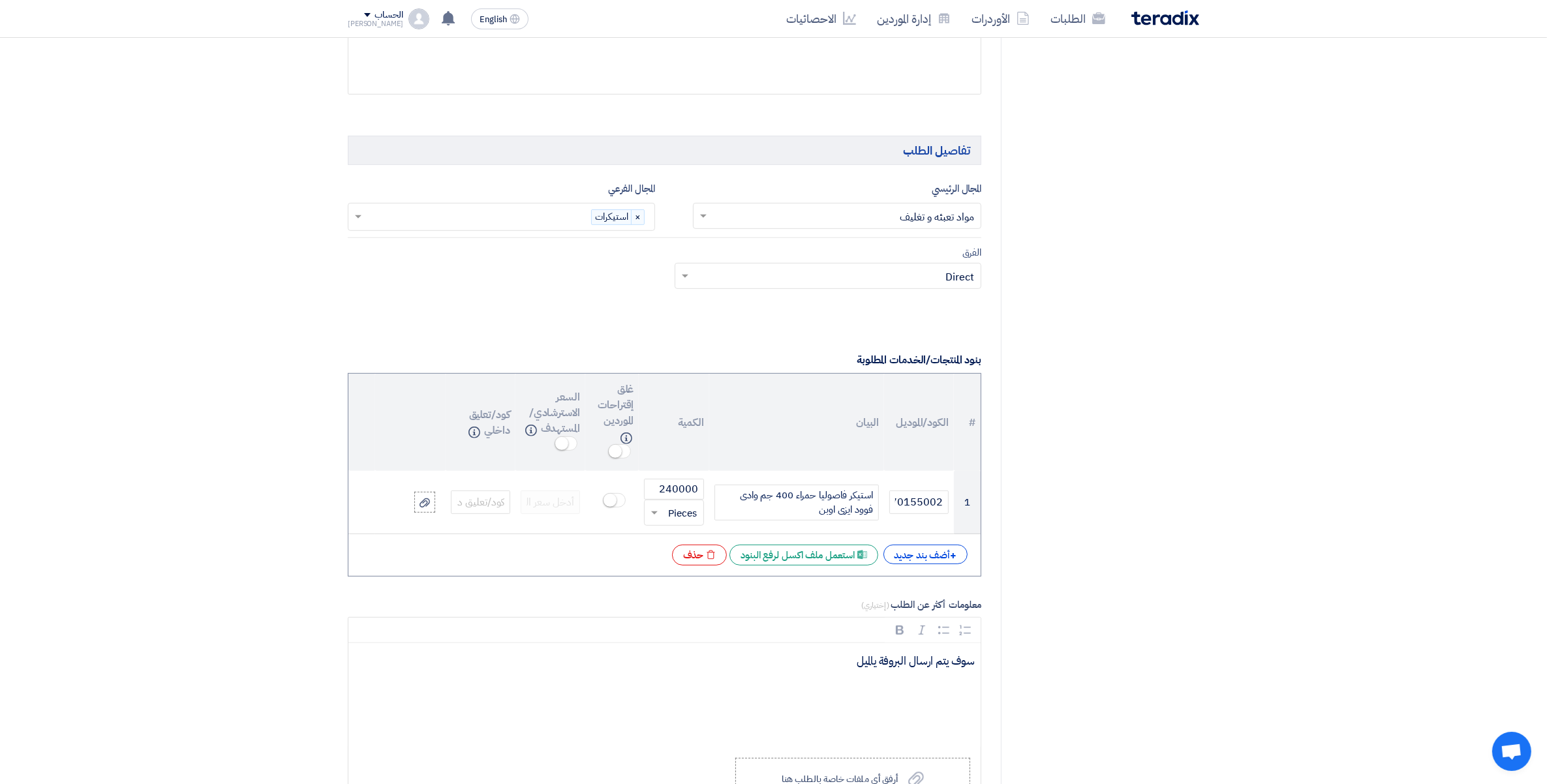
scroll to position [1141, 0]
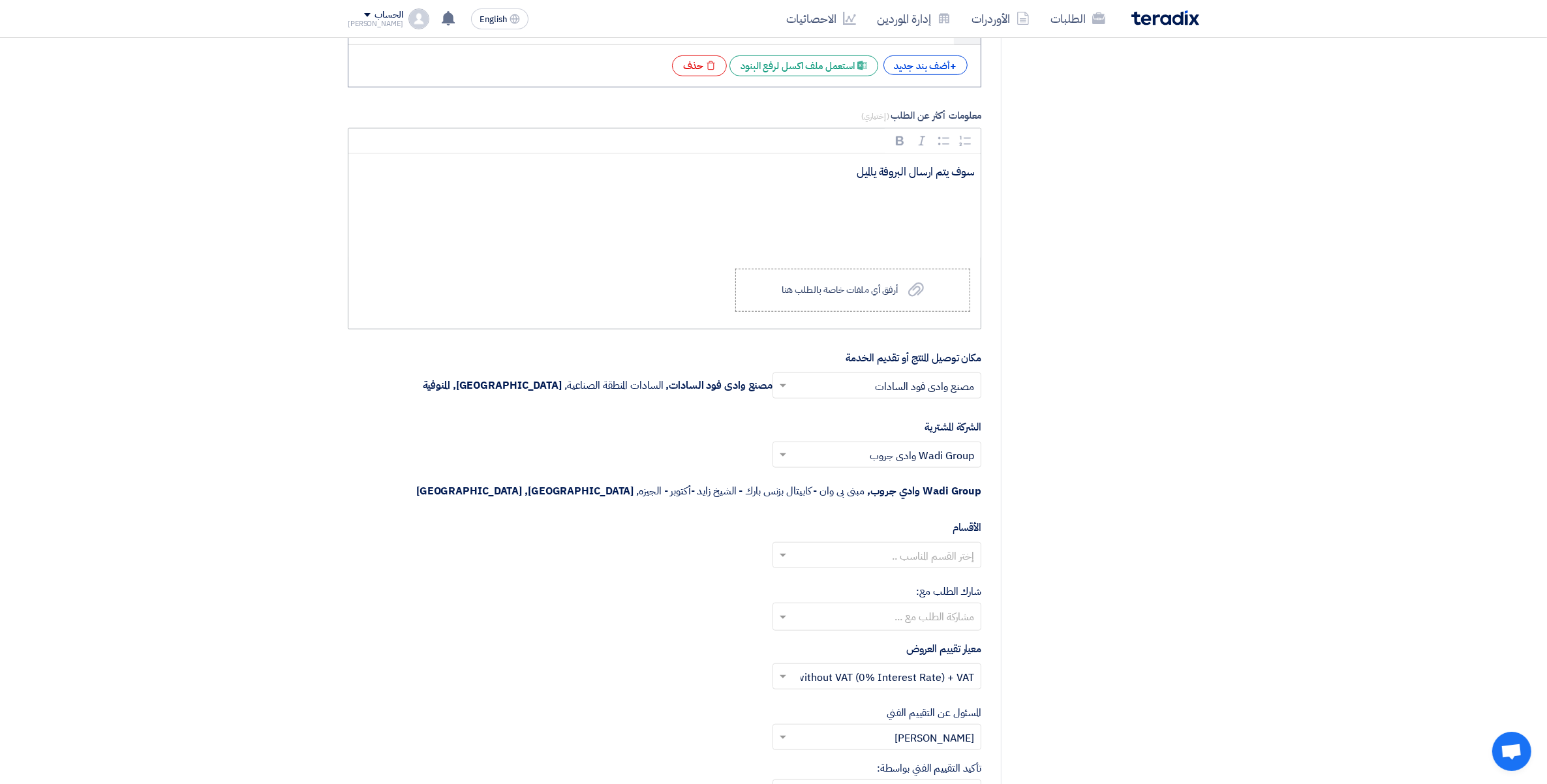
click at [834, 181] on p "سوف يتم ارسال البروفة يالميل" at bounding box center [669, 173] width 611 height 17
click at [961, 178] on p "Rich Text Editor, main" at bounding box center [669, 173] width 611 height 17
drag, startPoint x: 976, startPoint y: 176, endPoint x: 583, endPoint y: 173, distance: 393.0
click at [583, 173] on div "Die cut 240W x 95H mm is okay, varnish matte and glue killer 220W X 95H mm. سوف…" at bounding box center [664, 205] width 632 height 104
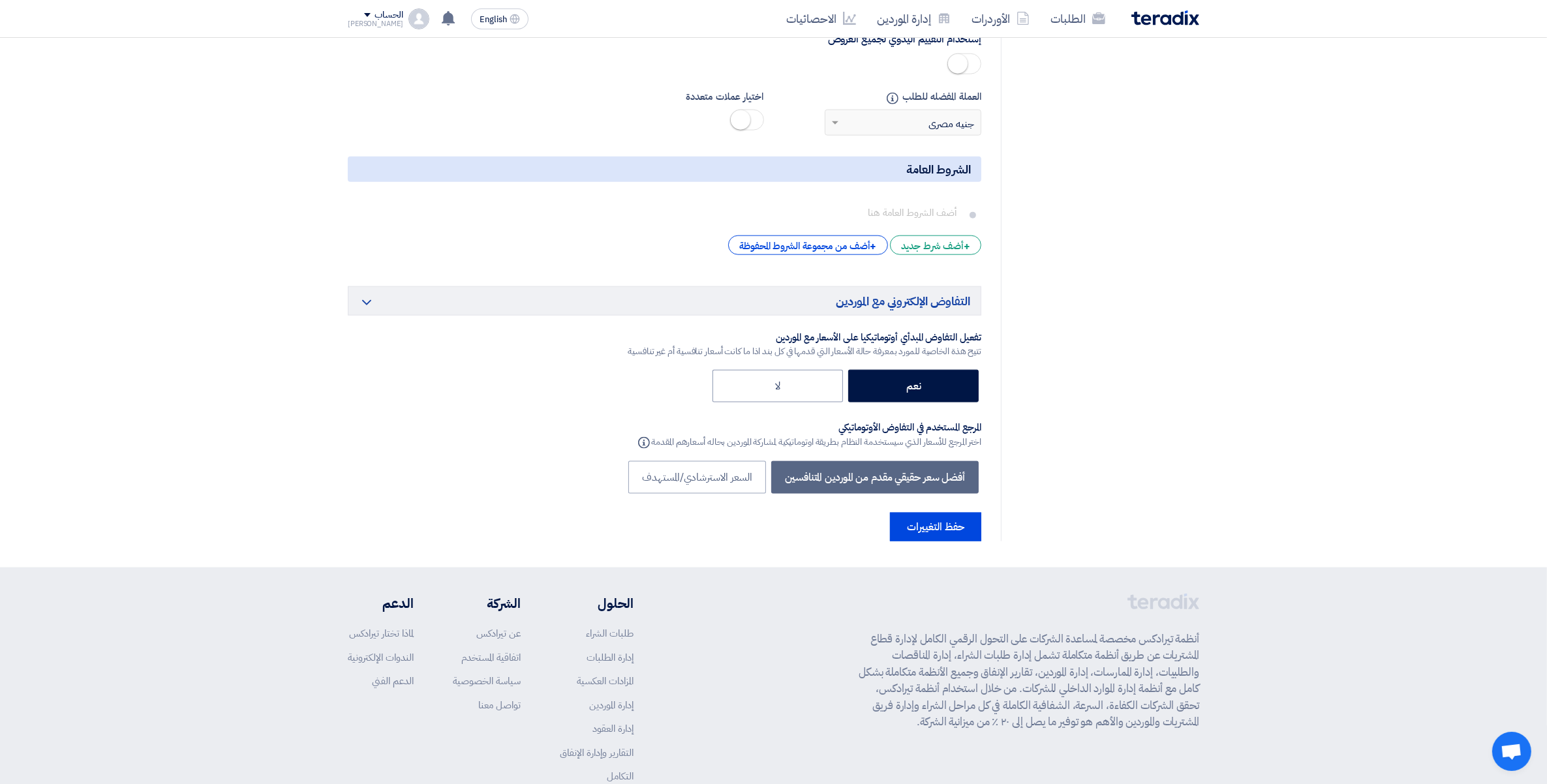
scroll to position [1981, 0]
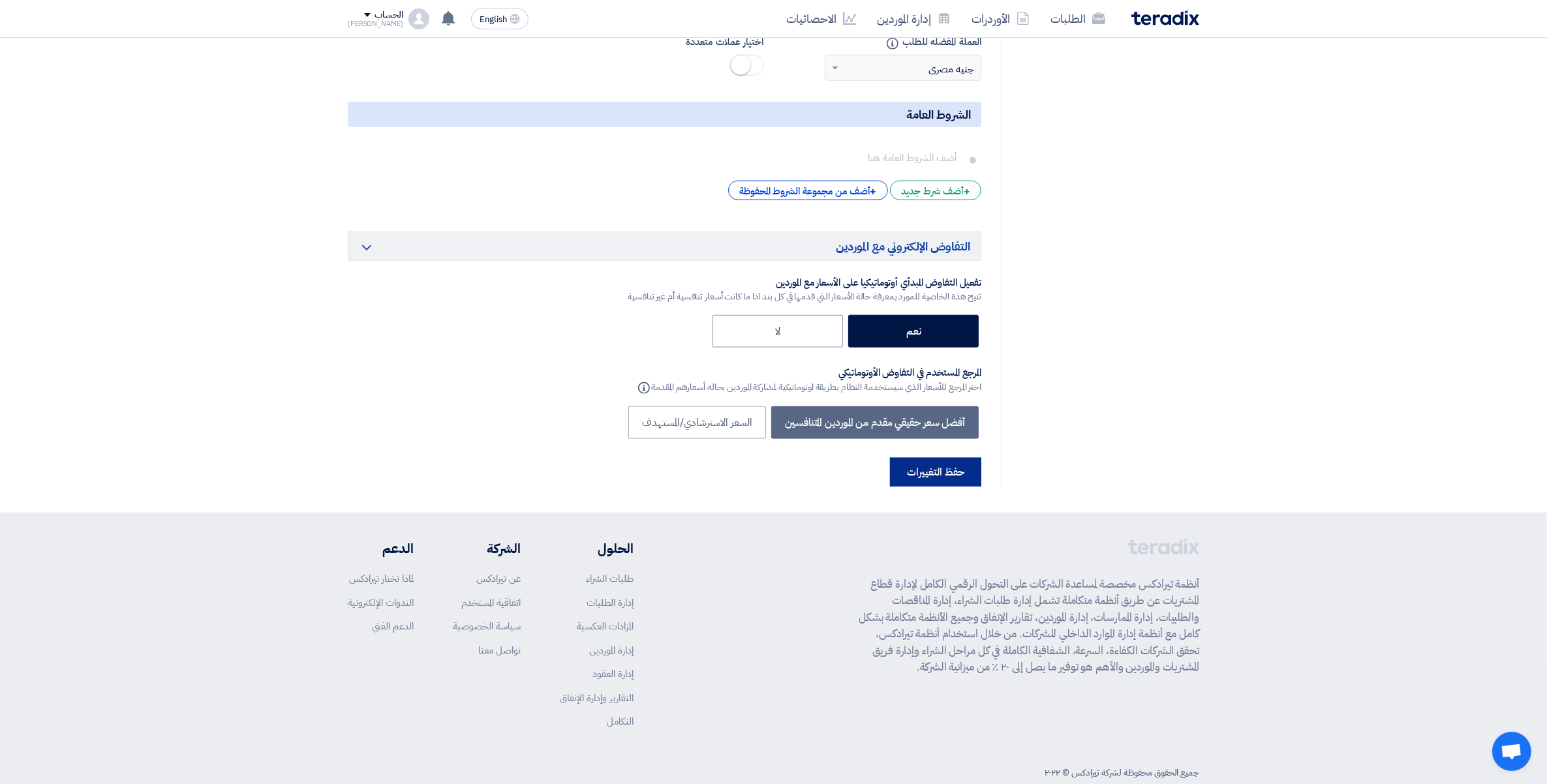
click at [924, 458] on button "حفظ التغييرات" at bounding box center [934, 472] width 91 height 29
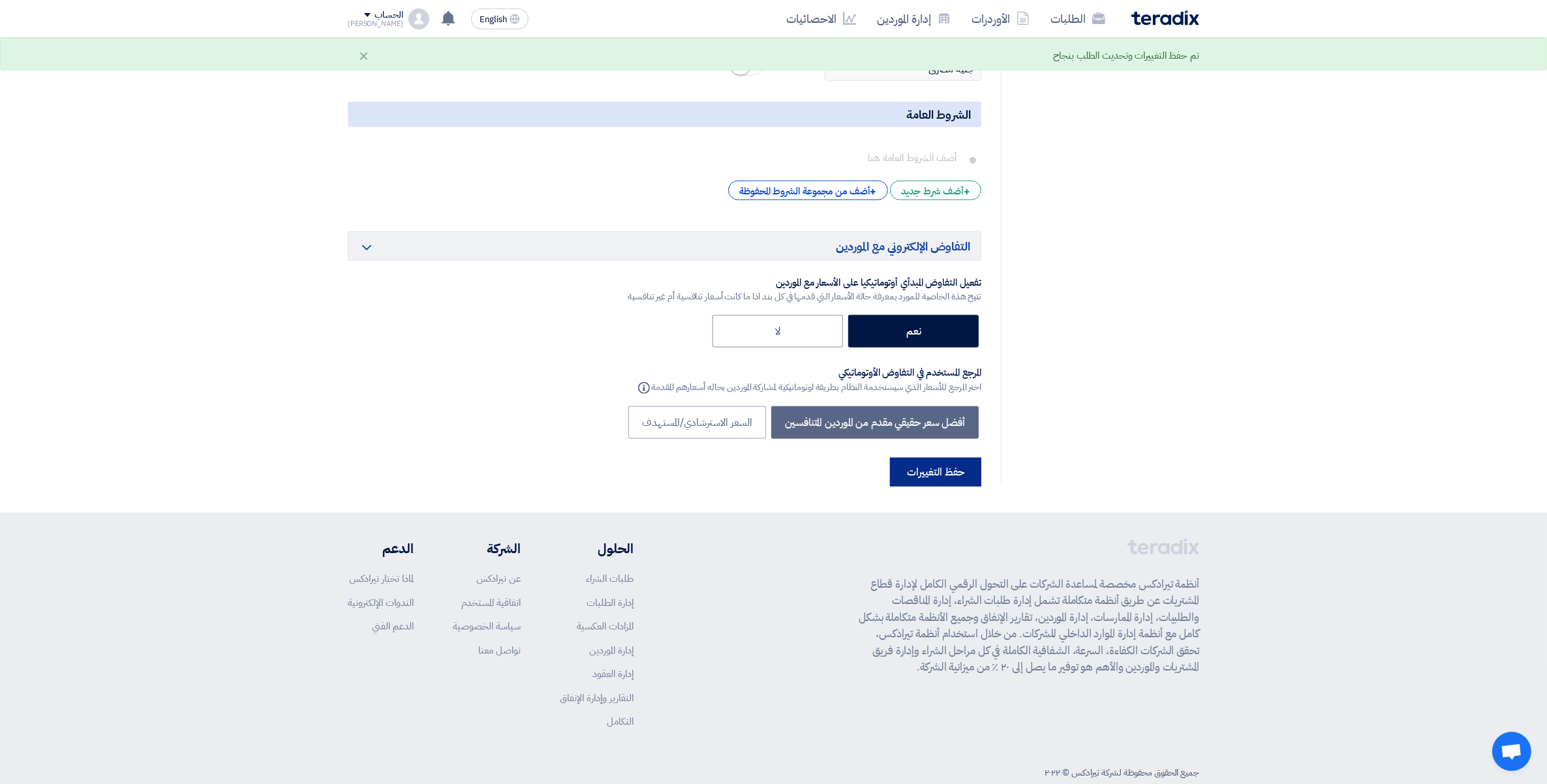
scroll to position [0, 0]
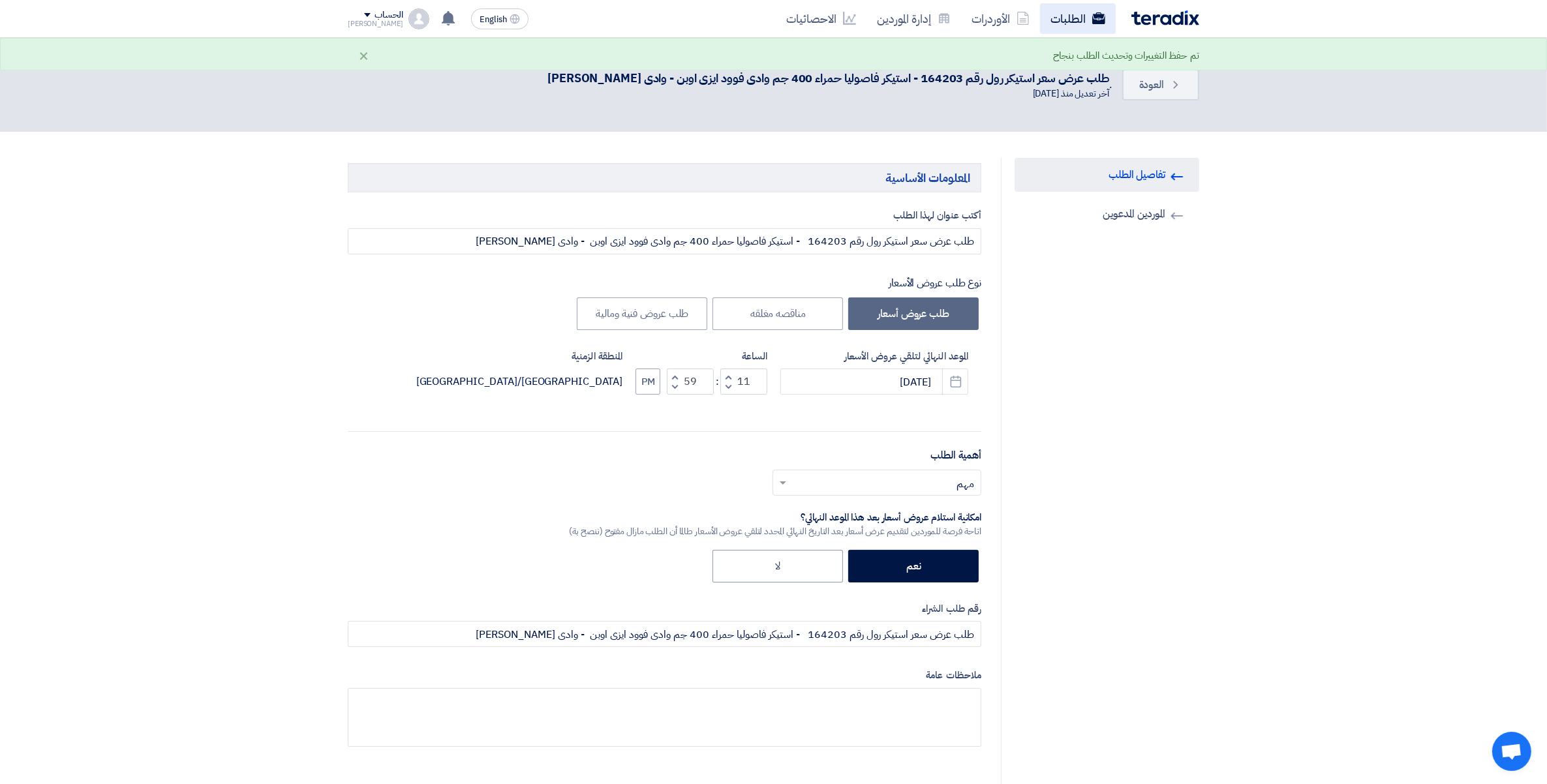
click at [1078, 8] on link "الطلبات" at bounding box center [1077, 18] width 76 height 31
